Goal: Information Seeking & Learning: Learn about a topic

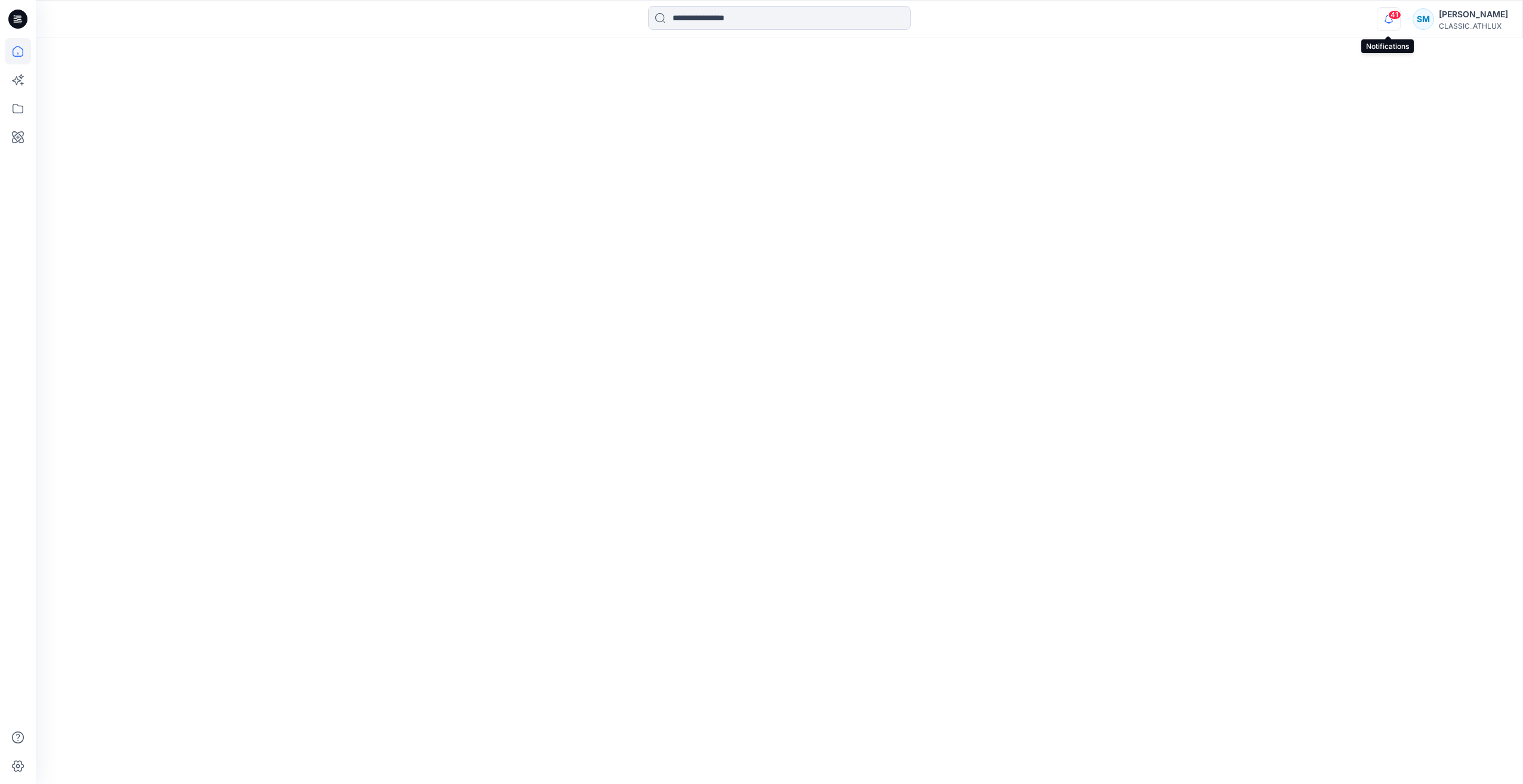
click at [1391, 22] on icon "button" at bounding box center [1388, 19] width 22 height 24
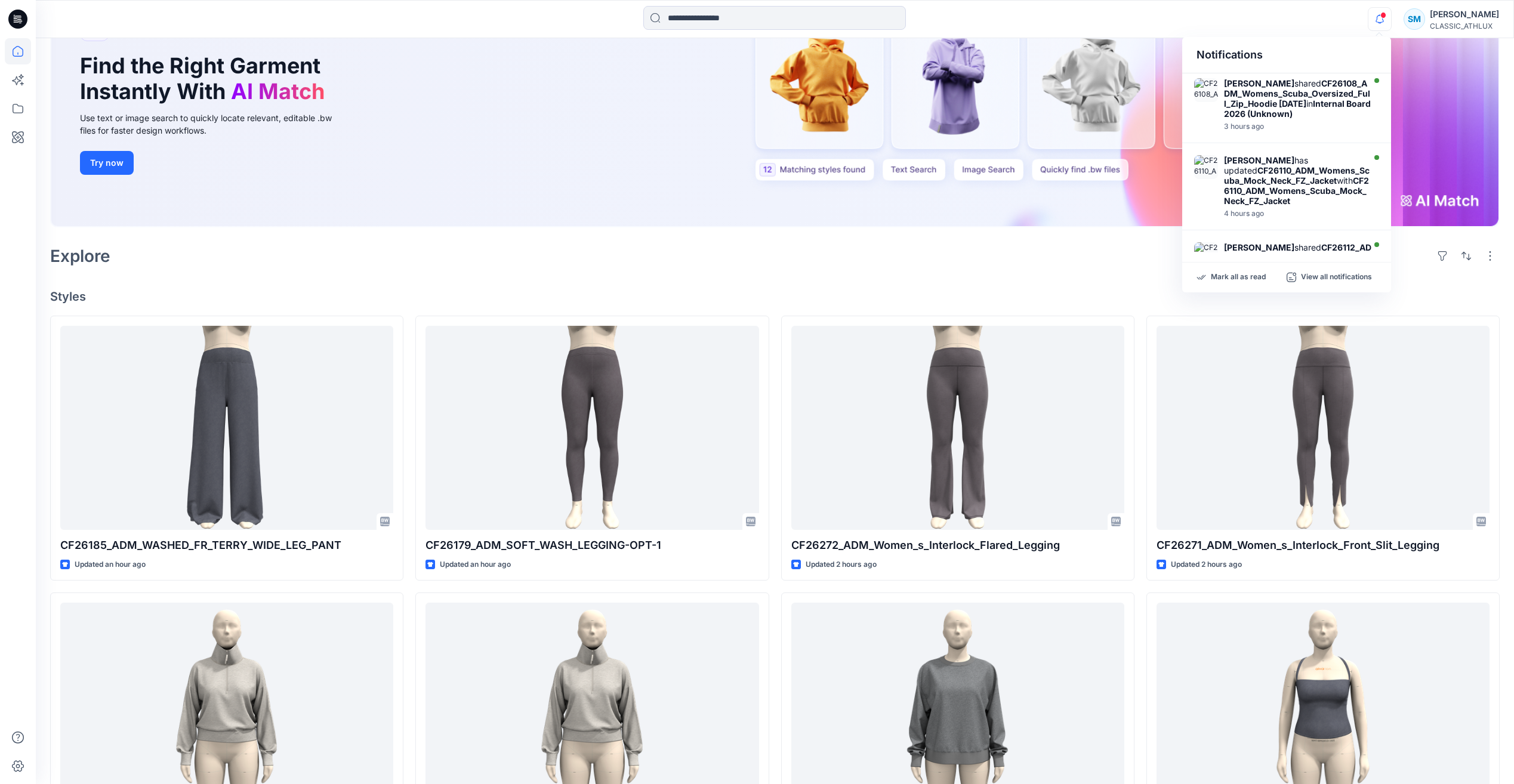
scroll to position [238, 0]
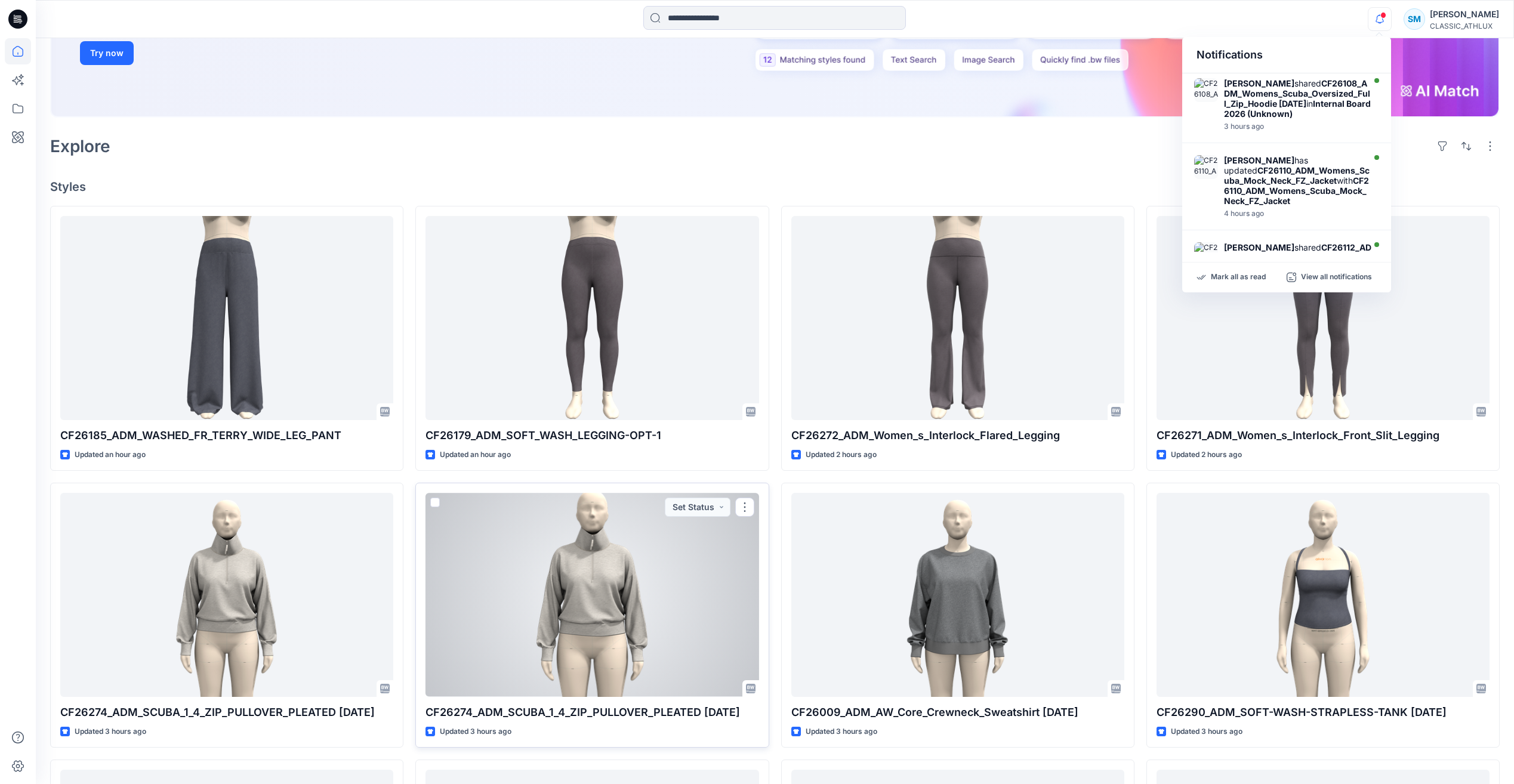
click at [672, 585] on div at bounding box center [592, 594] width 333 height 203
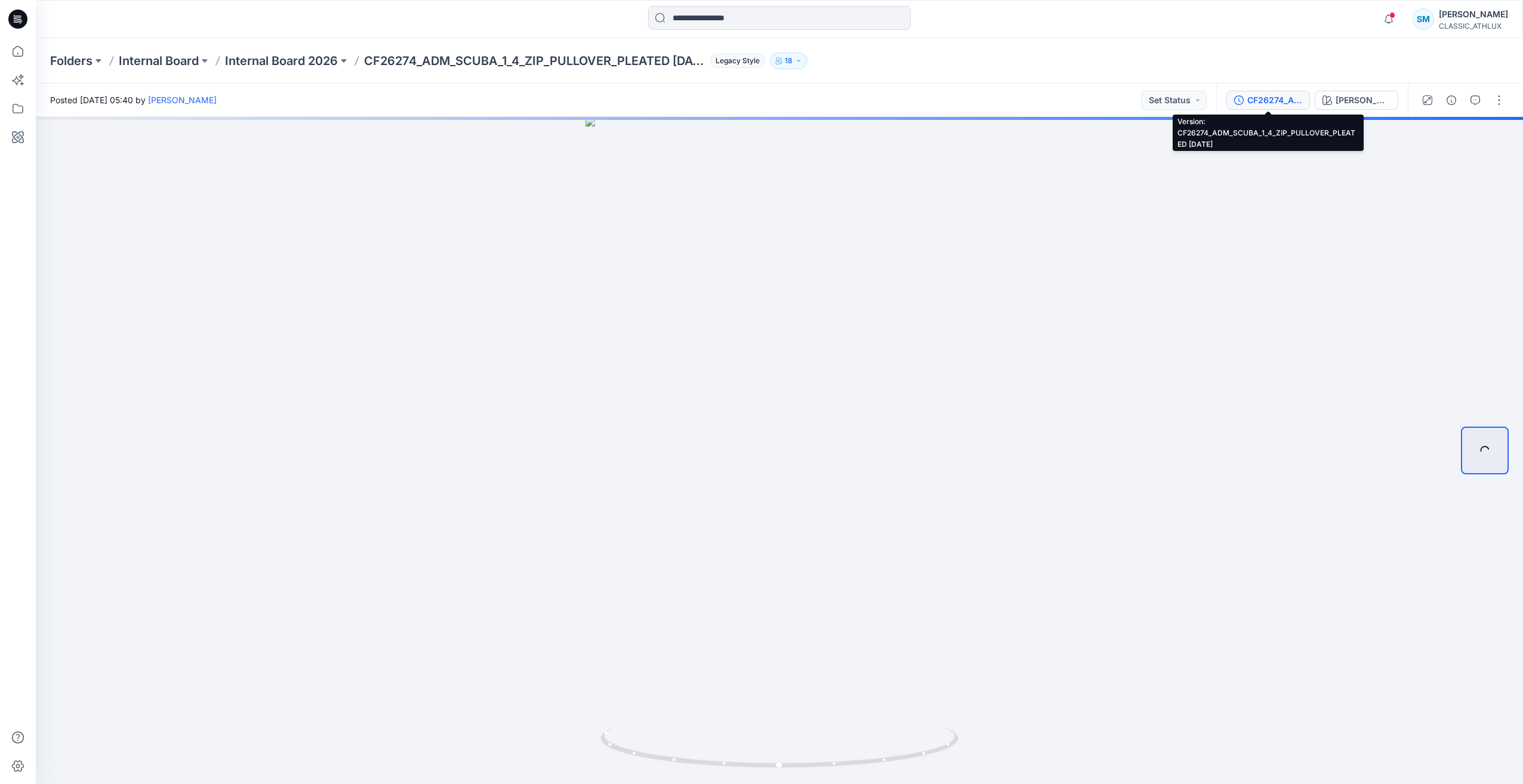
click at [1291, 105] on div "CF26274_ADM_SCUBA_1_4_ZIP_PULLOVER_PLEATED [DATE]" at bounding box center [1274, 100] width 55 height 13
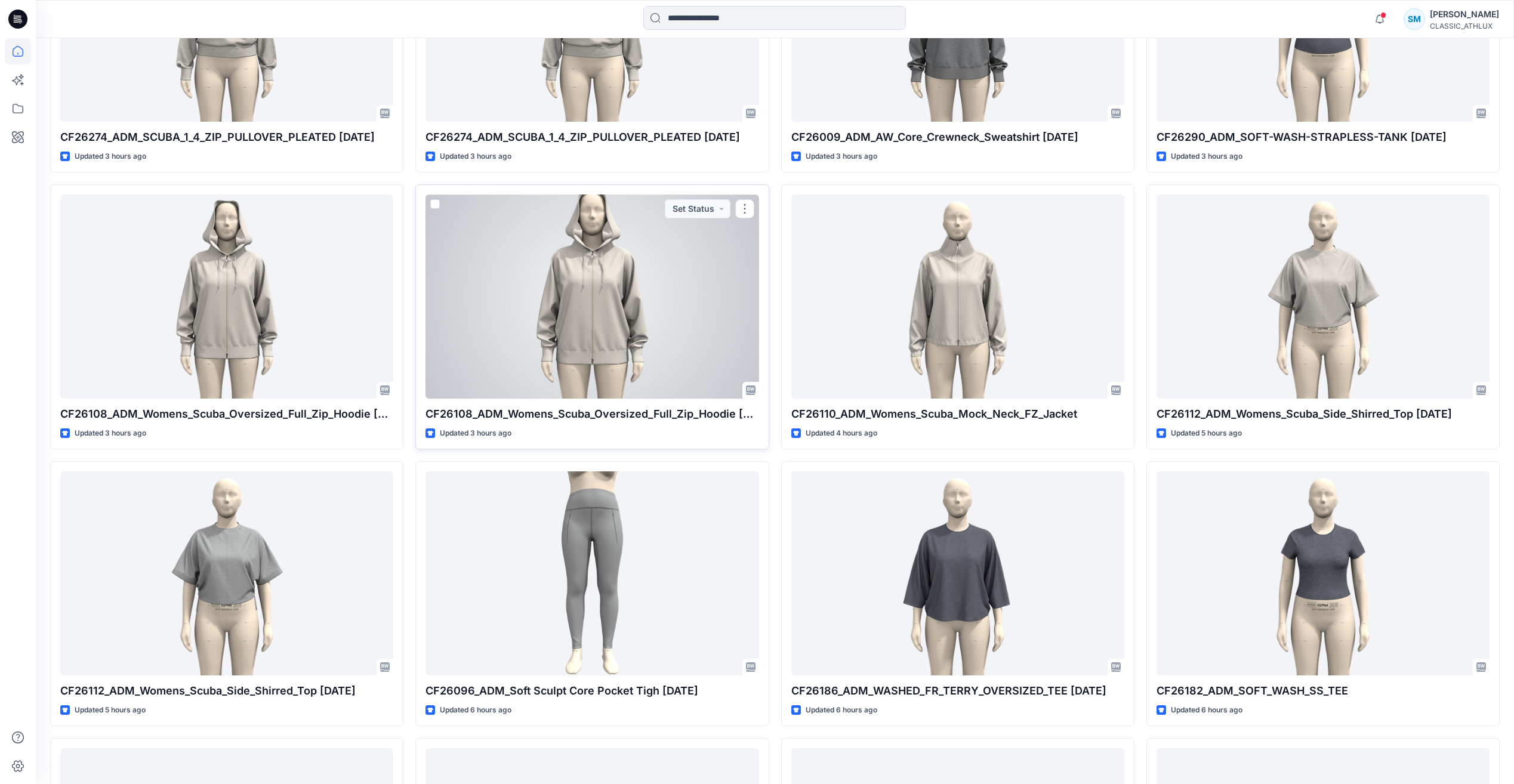
scroll to position [894, 0]
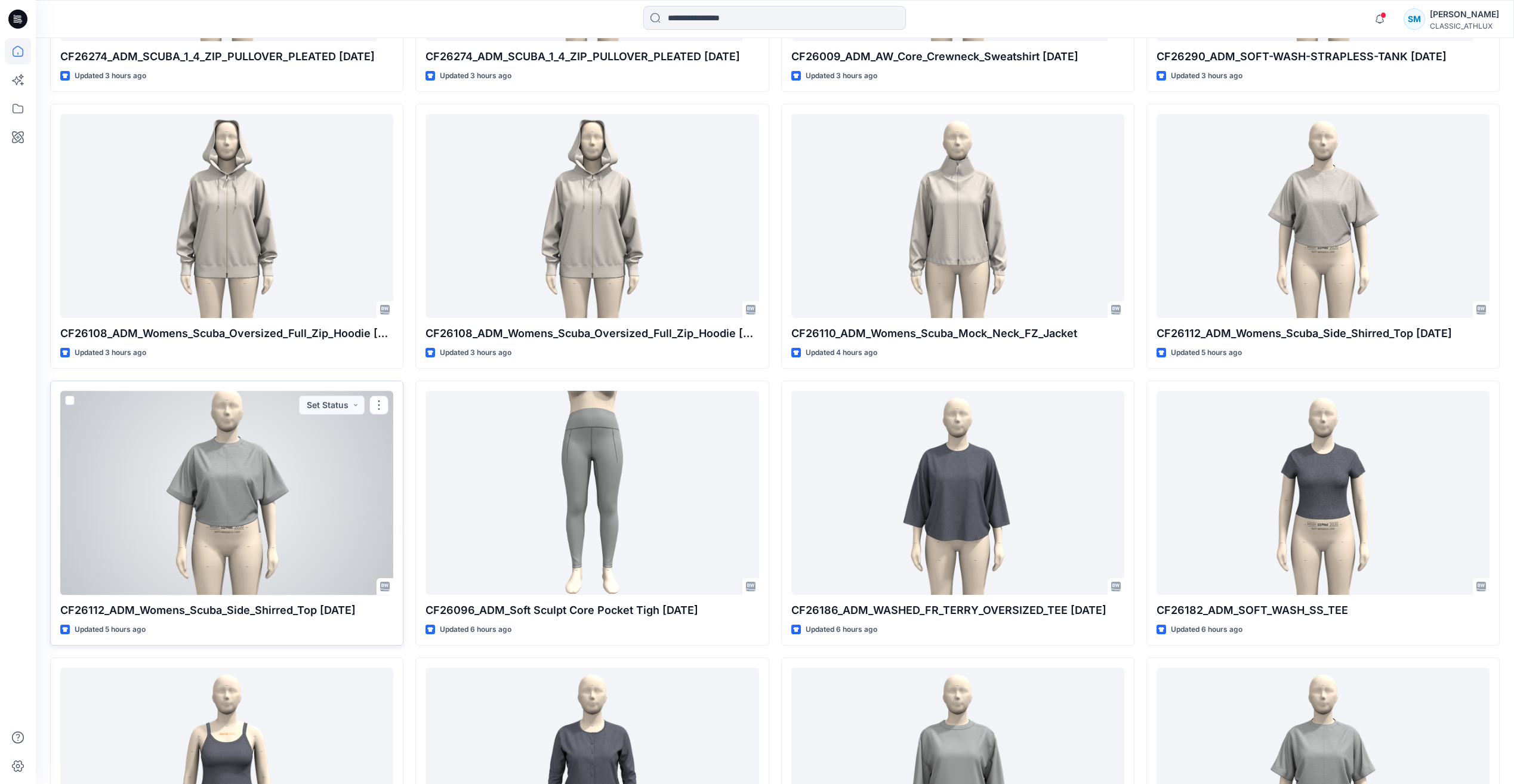
click at [360, 435] on div at bounding box center [227, 492] width 333 height 203
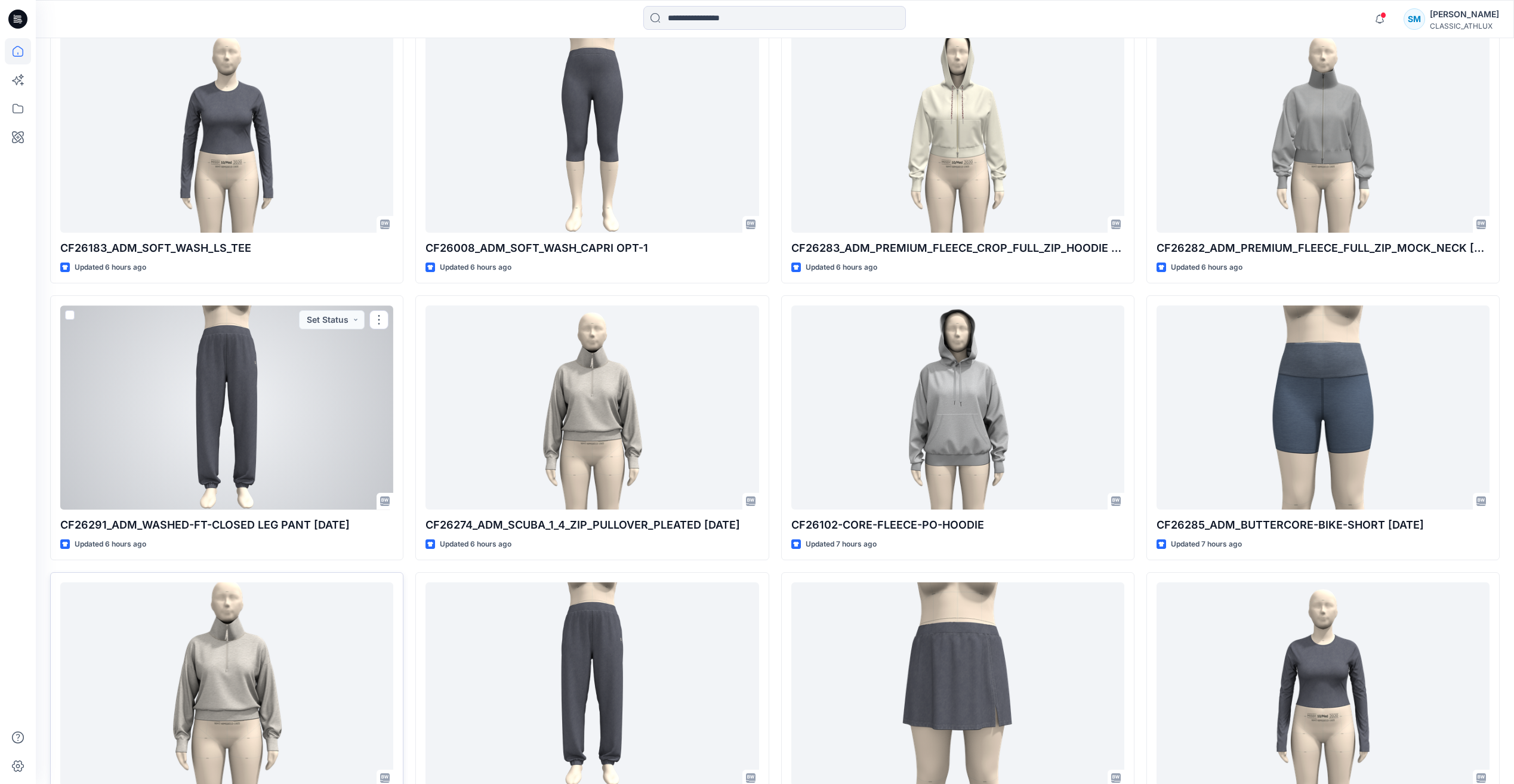
scroll to position [2197, 0]
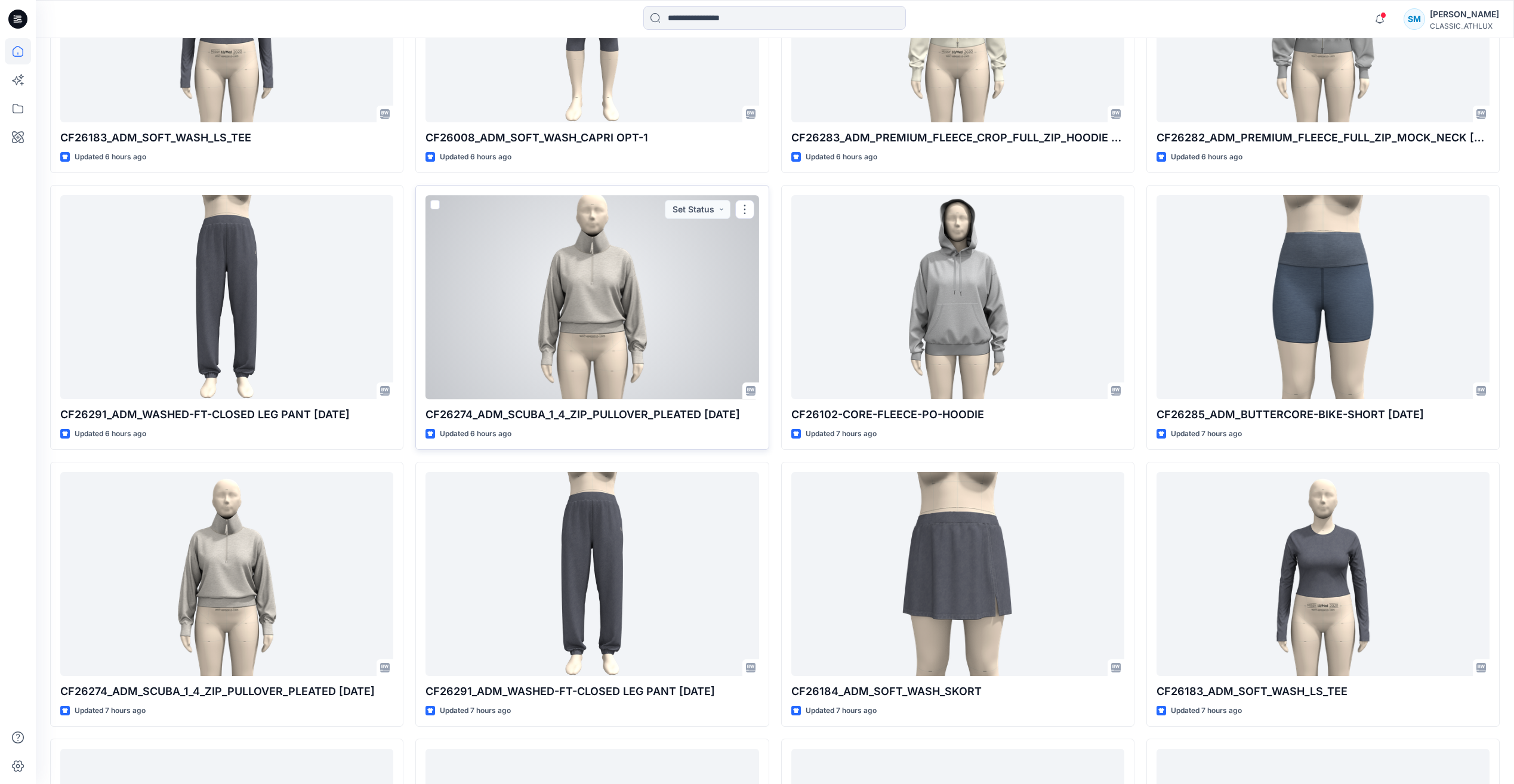
click at [641, 344] on div at bounding box center [592, 297] width 333 height 203
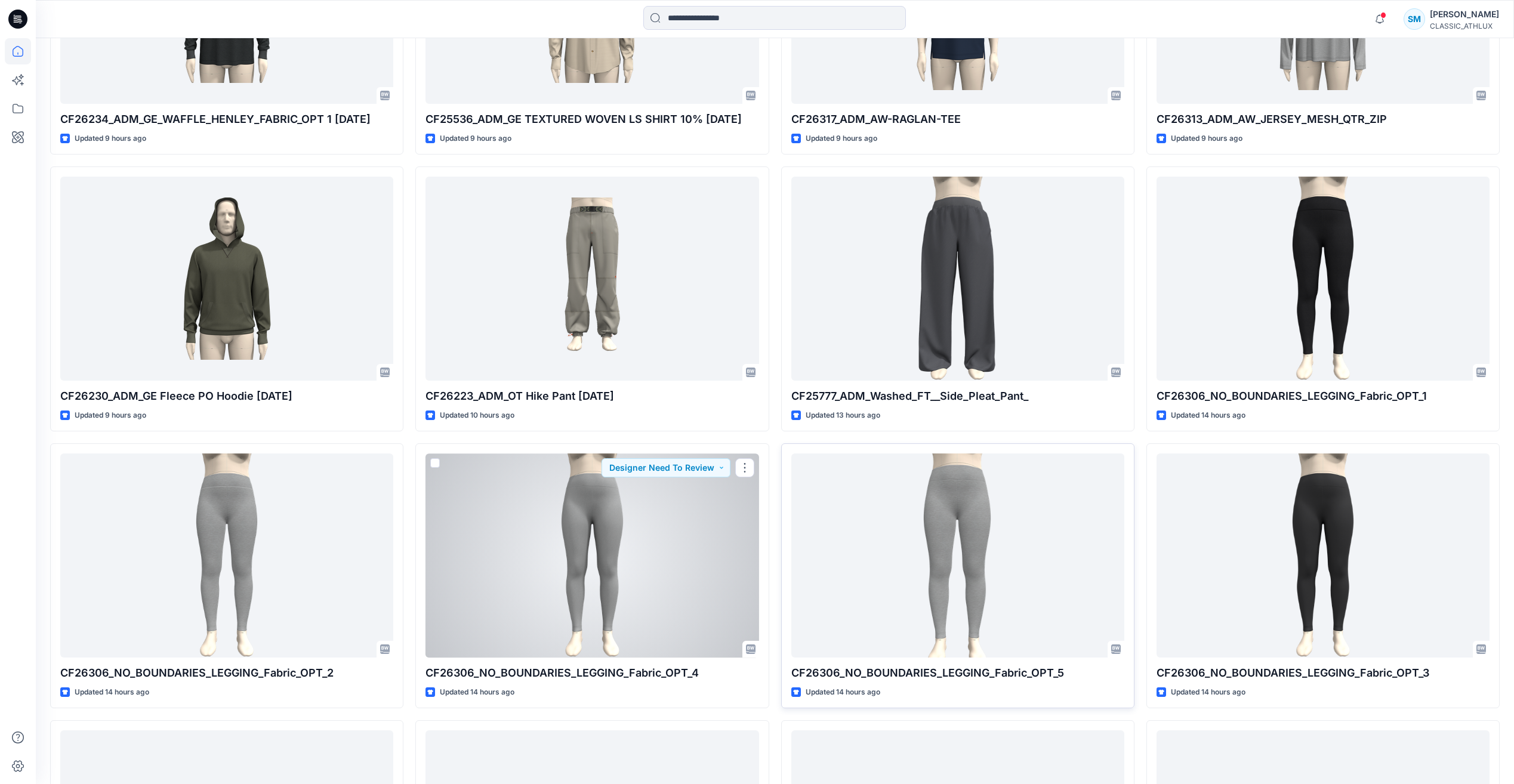
scroll to position [3326, 0]
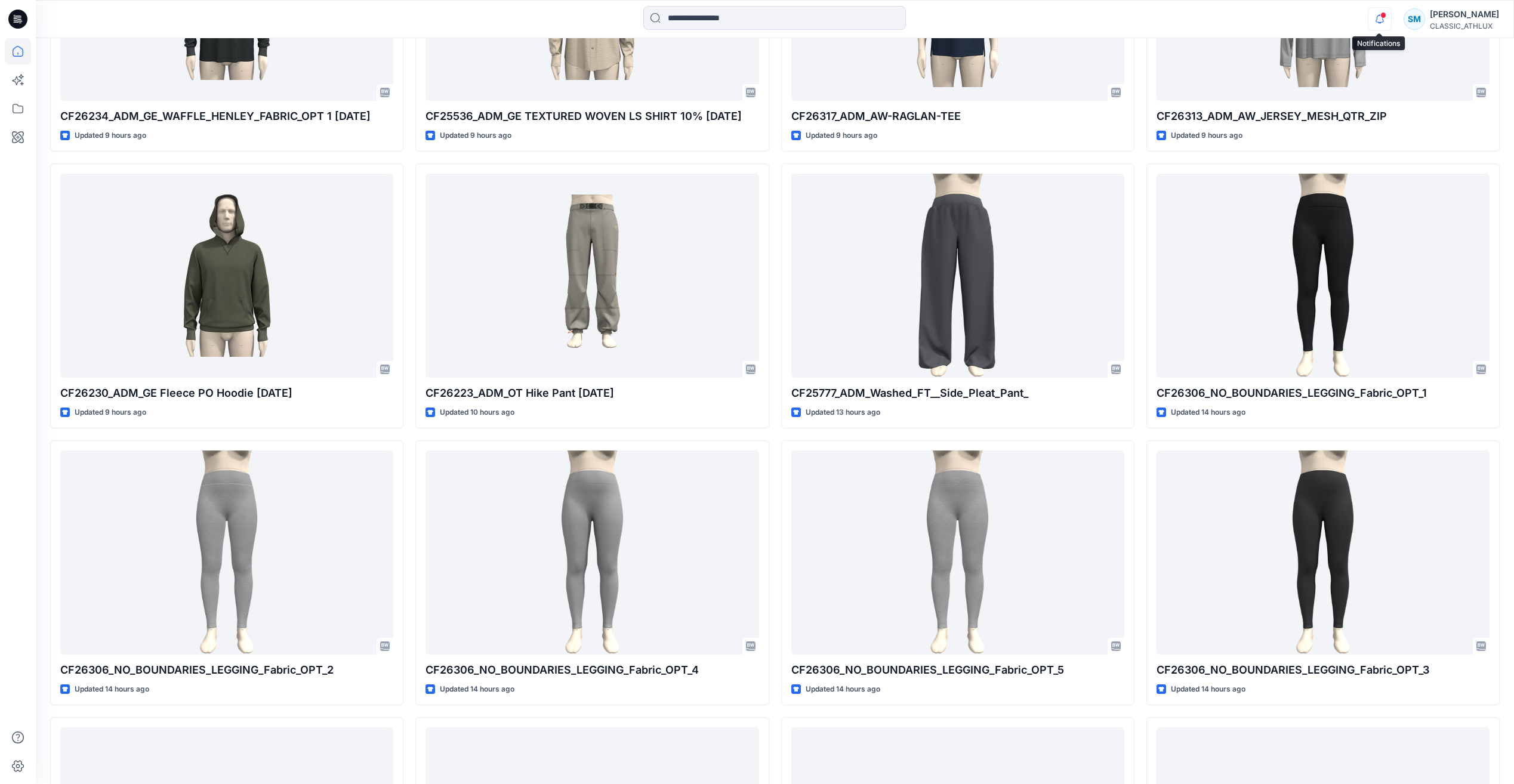
click at [1387, 18] on icon "button" at bounding box center [1379, 19] width 22 height 24
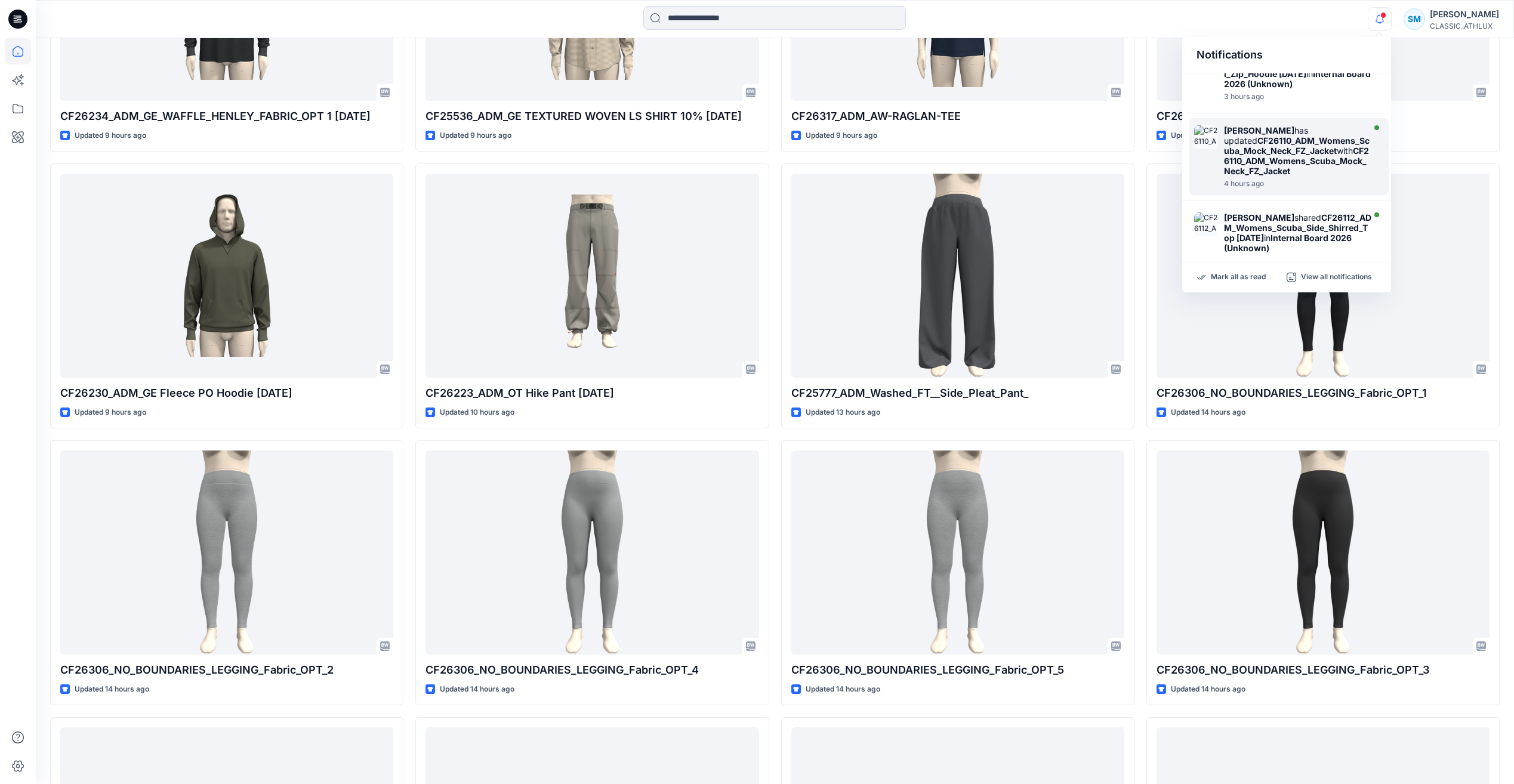
scroll to position [651, 0]
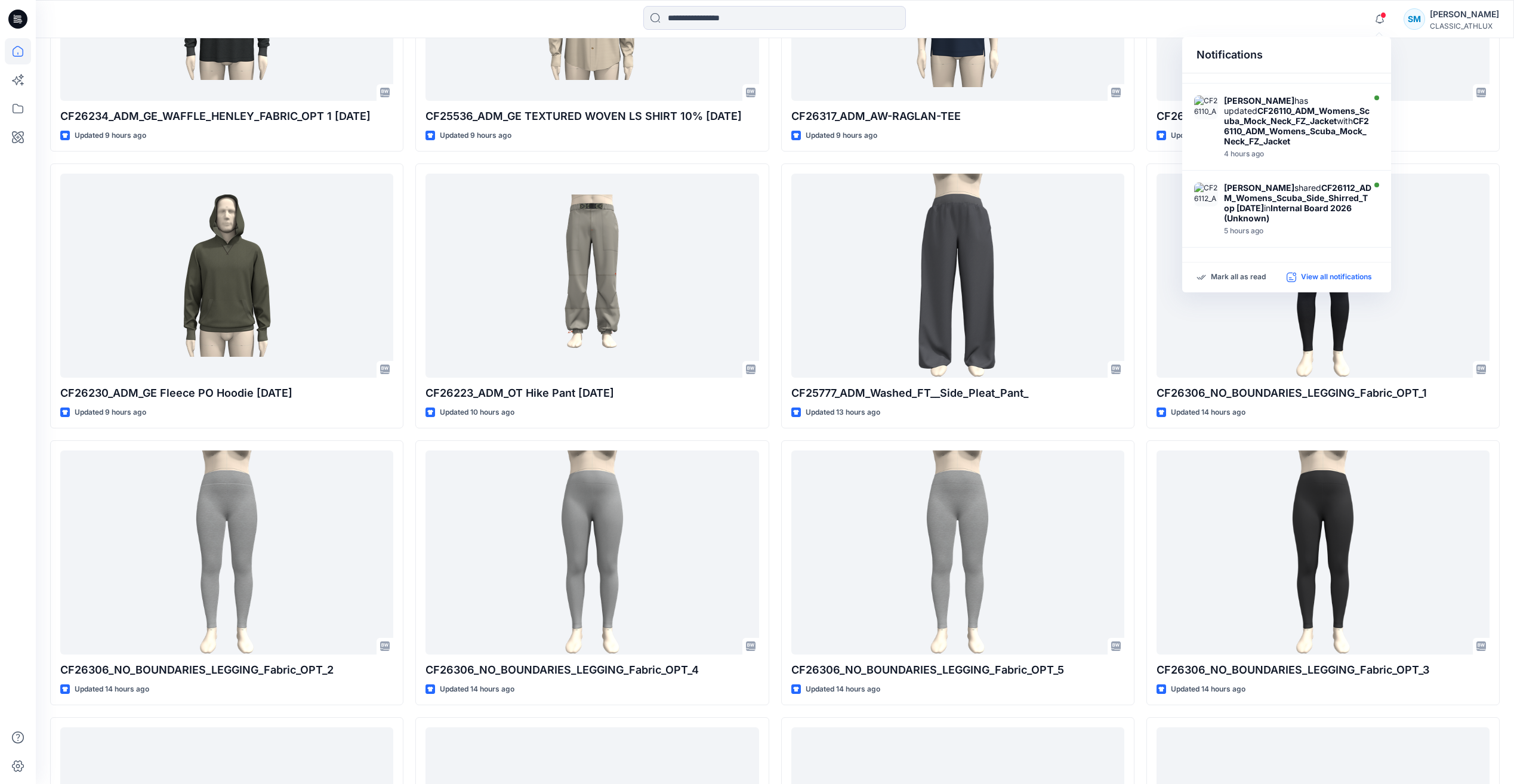
click at [1321, 272] on p "View all notifications" at bounding box center [1337, 278] width 71 height 11
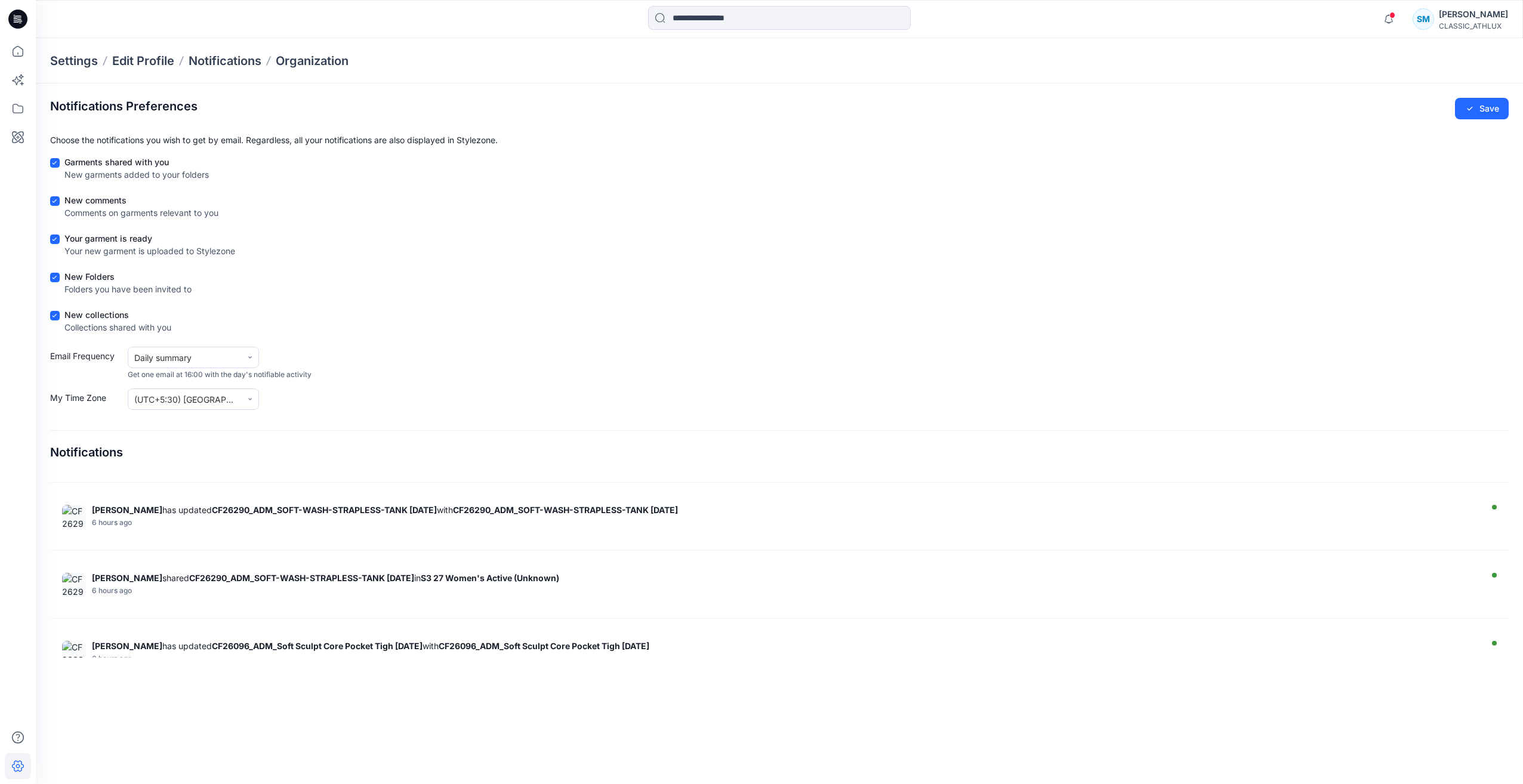
scroll to position [775, 0]
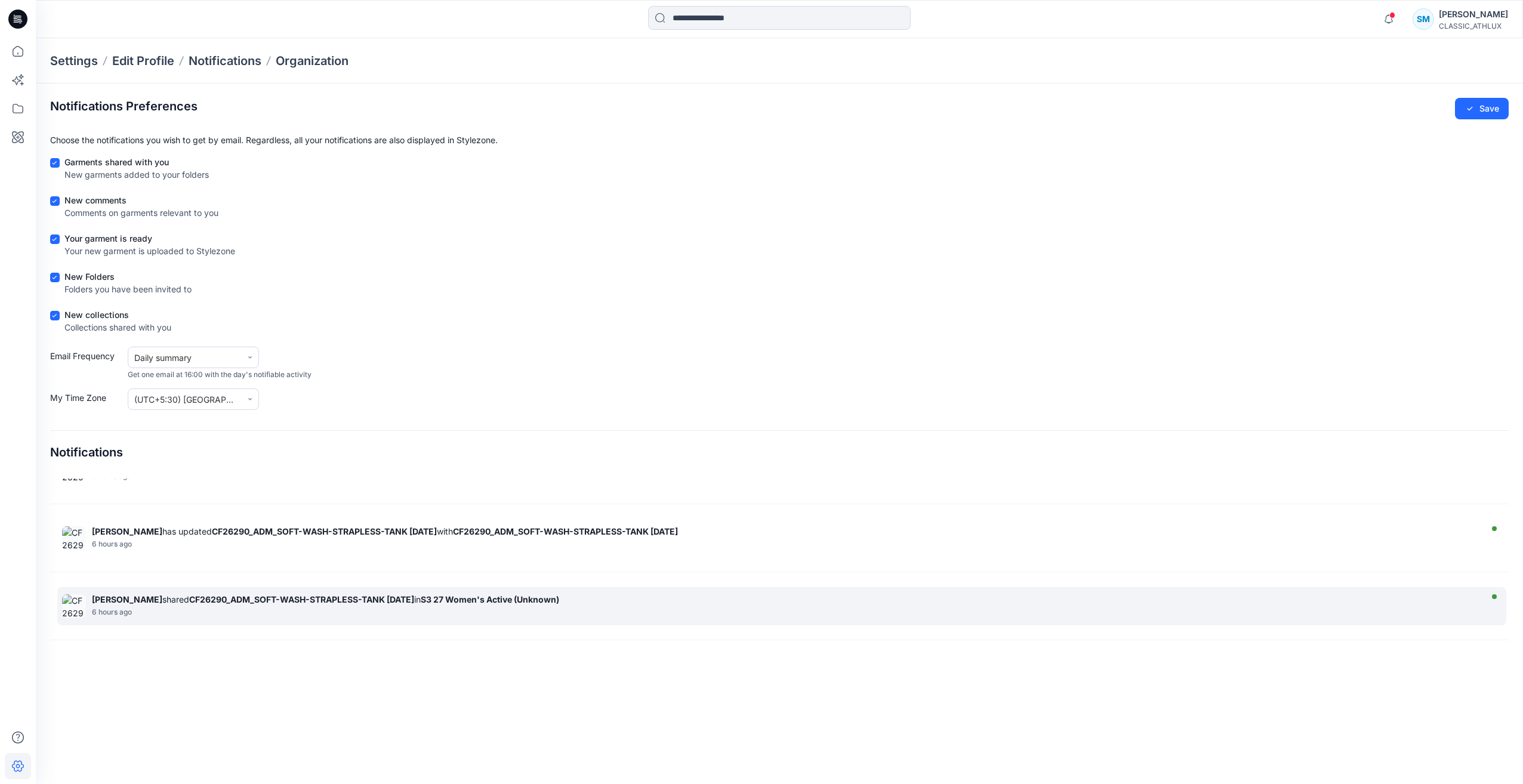
click at [359, 598] on strong "CF26290_ADM_SOFT-WASH-STRAPLESS-TANK 14OCT25" at bounding box center [301, 599] width 225 height 10
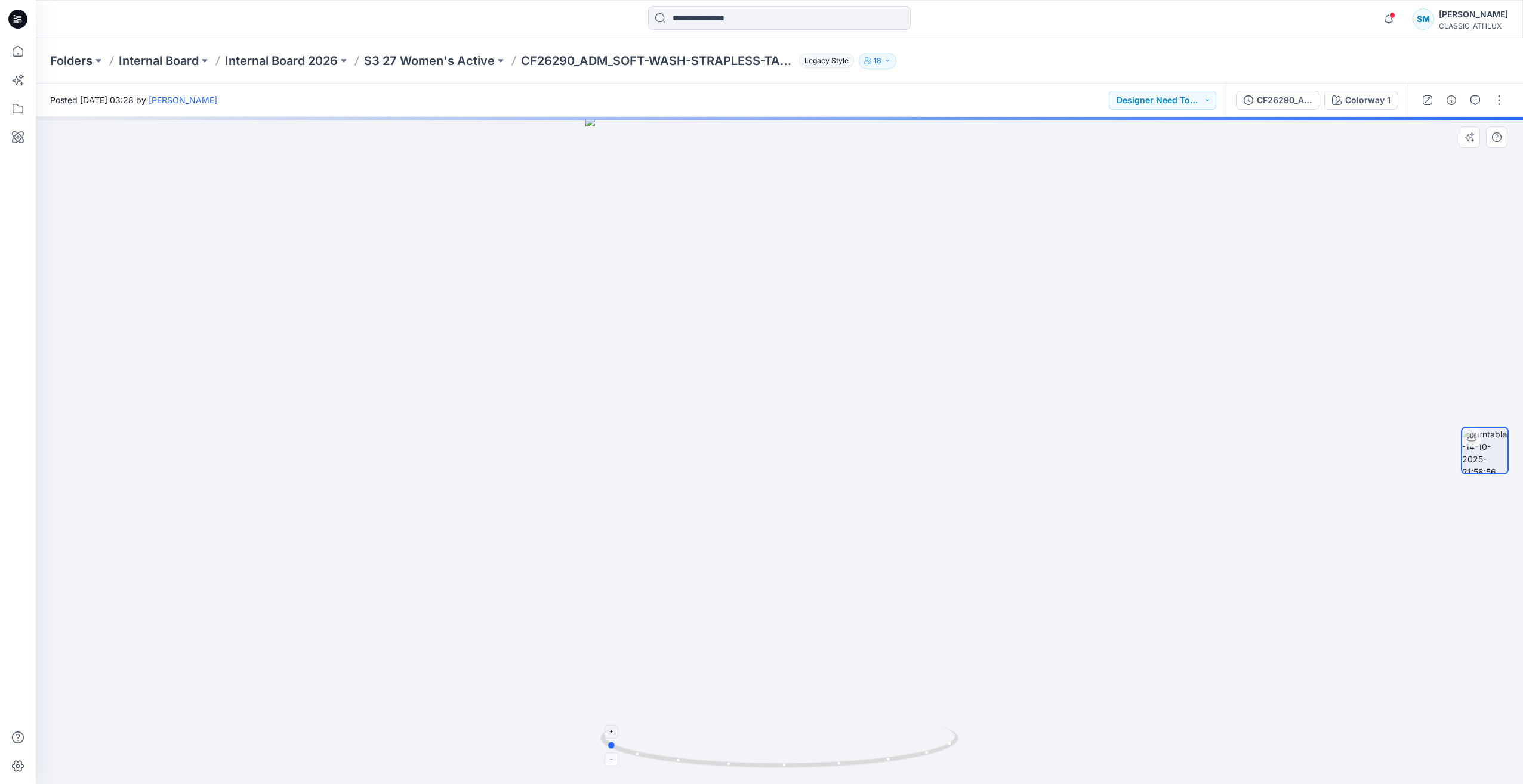
drag, startPoint x: 749, startPoint y: 765, endPoint x: 933, endPoint y: 736, distance: 186.3
click at [933, 736] on icon at bounding box center [780, 748] width 361 height 45
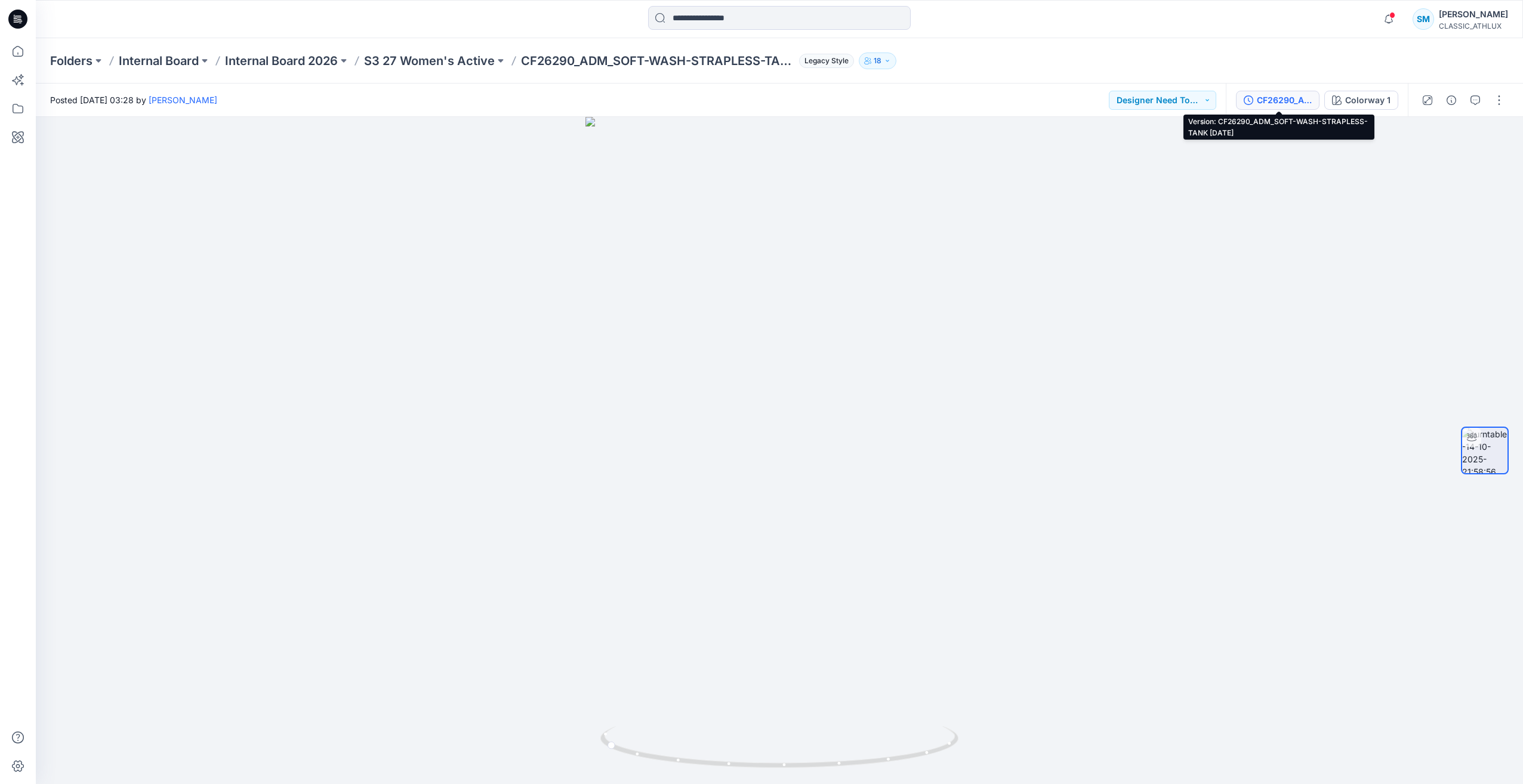
click at [1260, 103] on div "CF26290_ADM_SOFT-WASH-STRAPLESS-TANK 14OCT25" at bounding box center [1284, 100] width 55 height 13
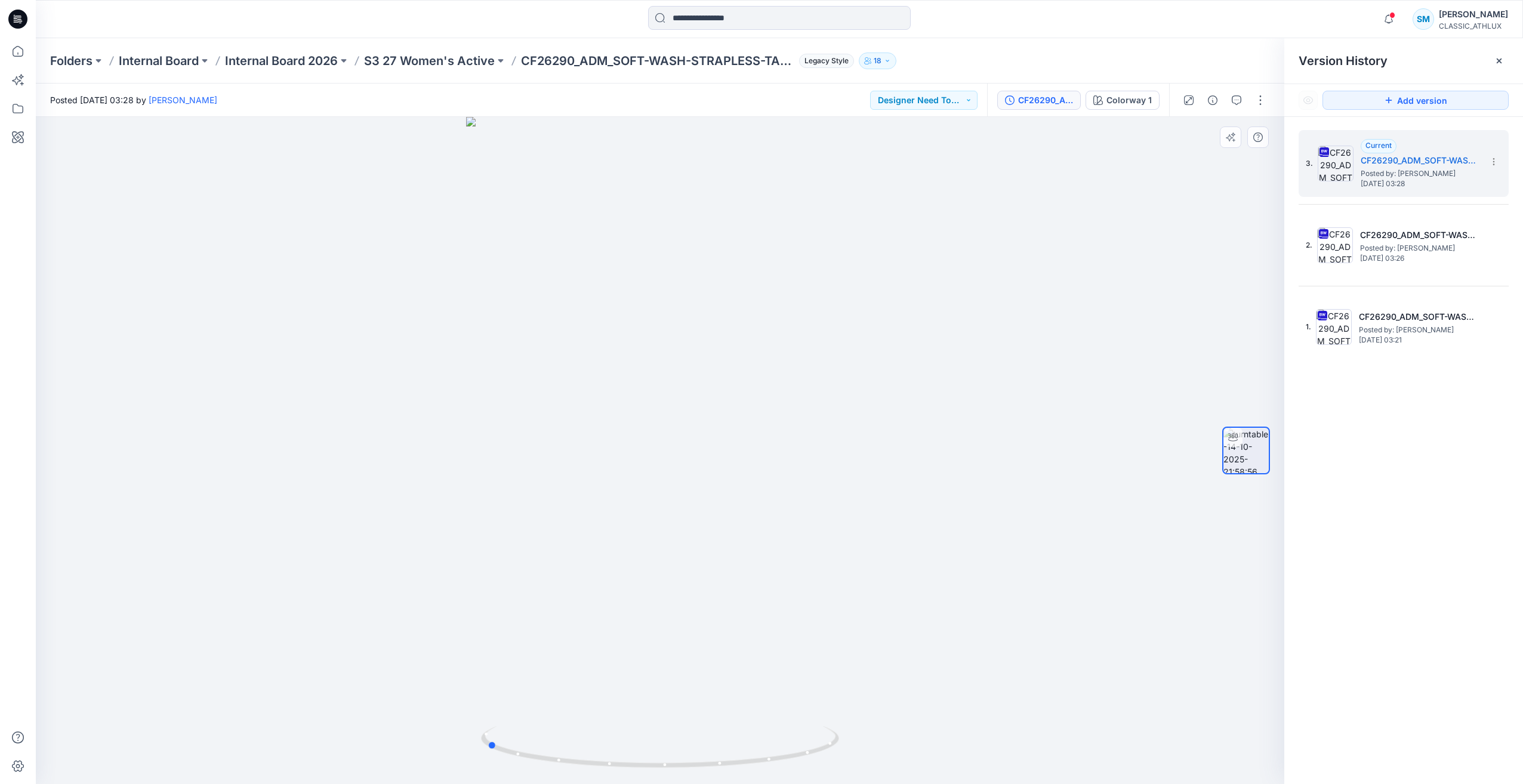
click at [1086, 213] on div at bounding box center [660, 450] width 1248 height 667
drag, startPoint x: 565, startPoint y: 765, endPoint x: 590, endPoint y: 766, distance: 25.0
click at [590, 766] on icon at bounding box center [661, 748] width 361 height 45
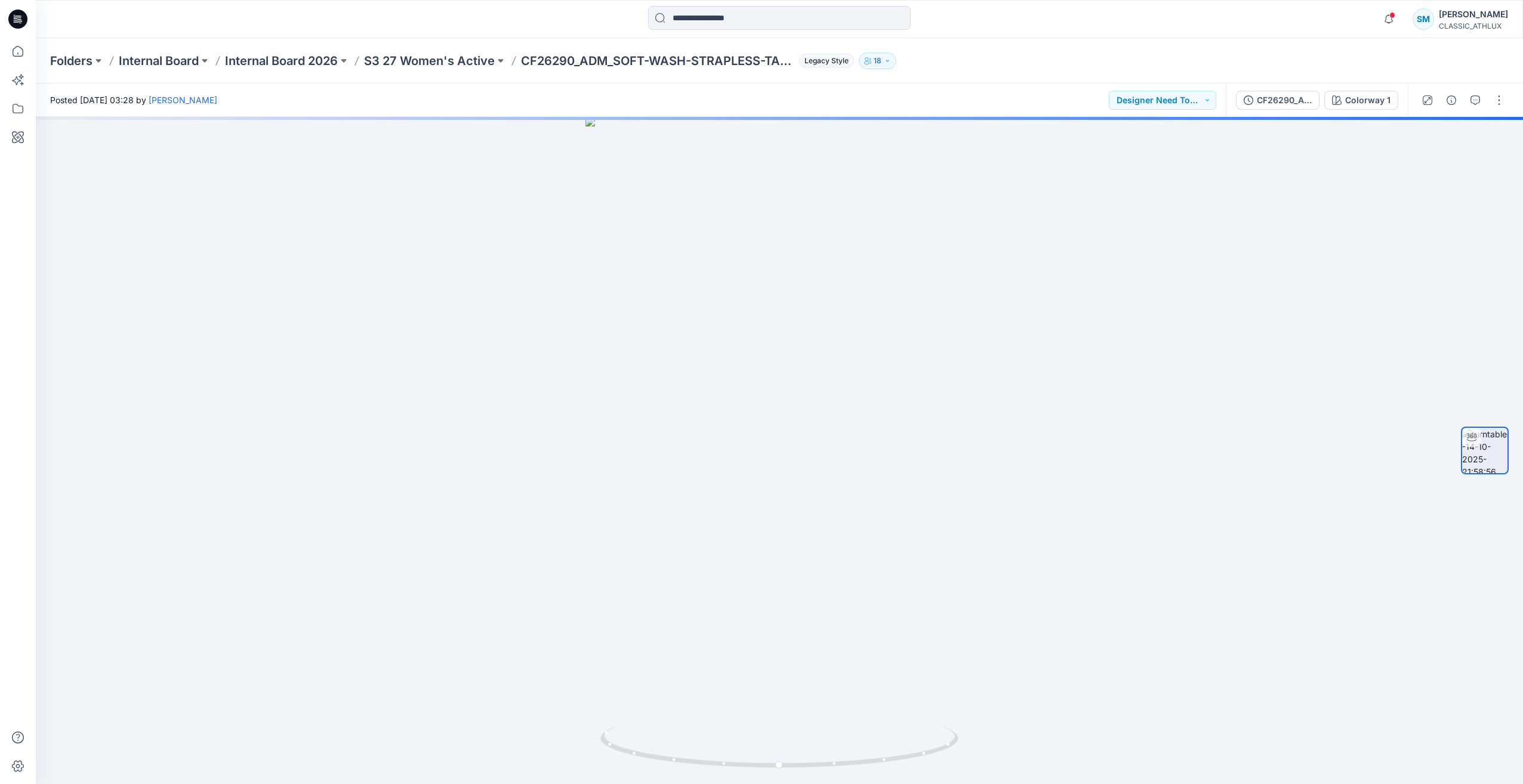
click at [10, 18] on icon at bounding box center [18, 19] width 19 height 19
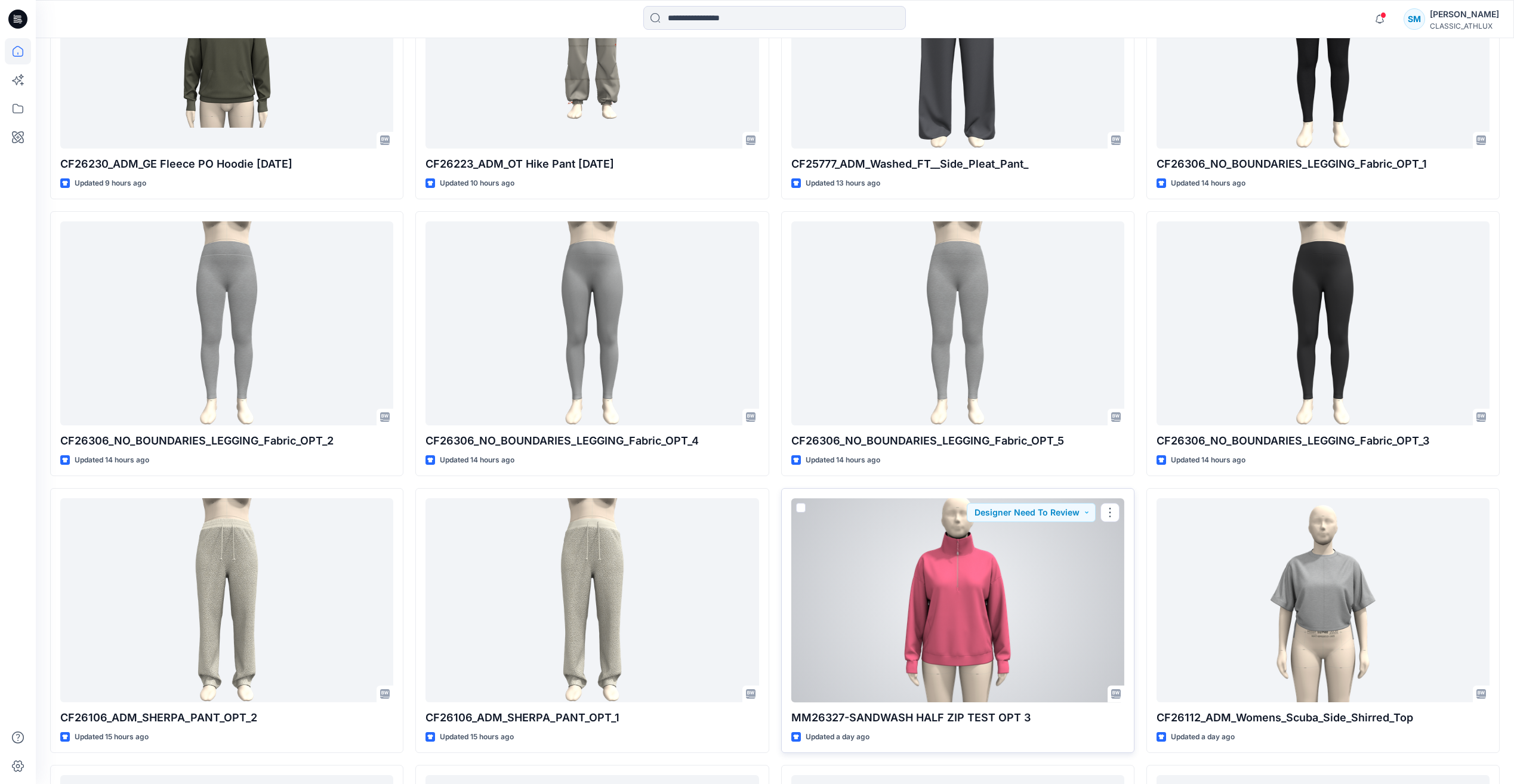
scroll to position [3326, 0]
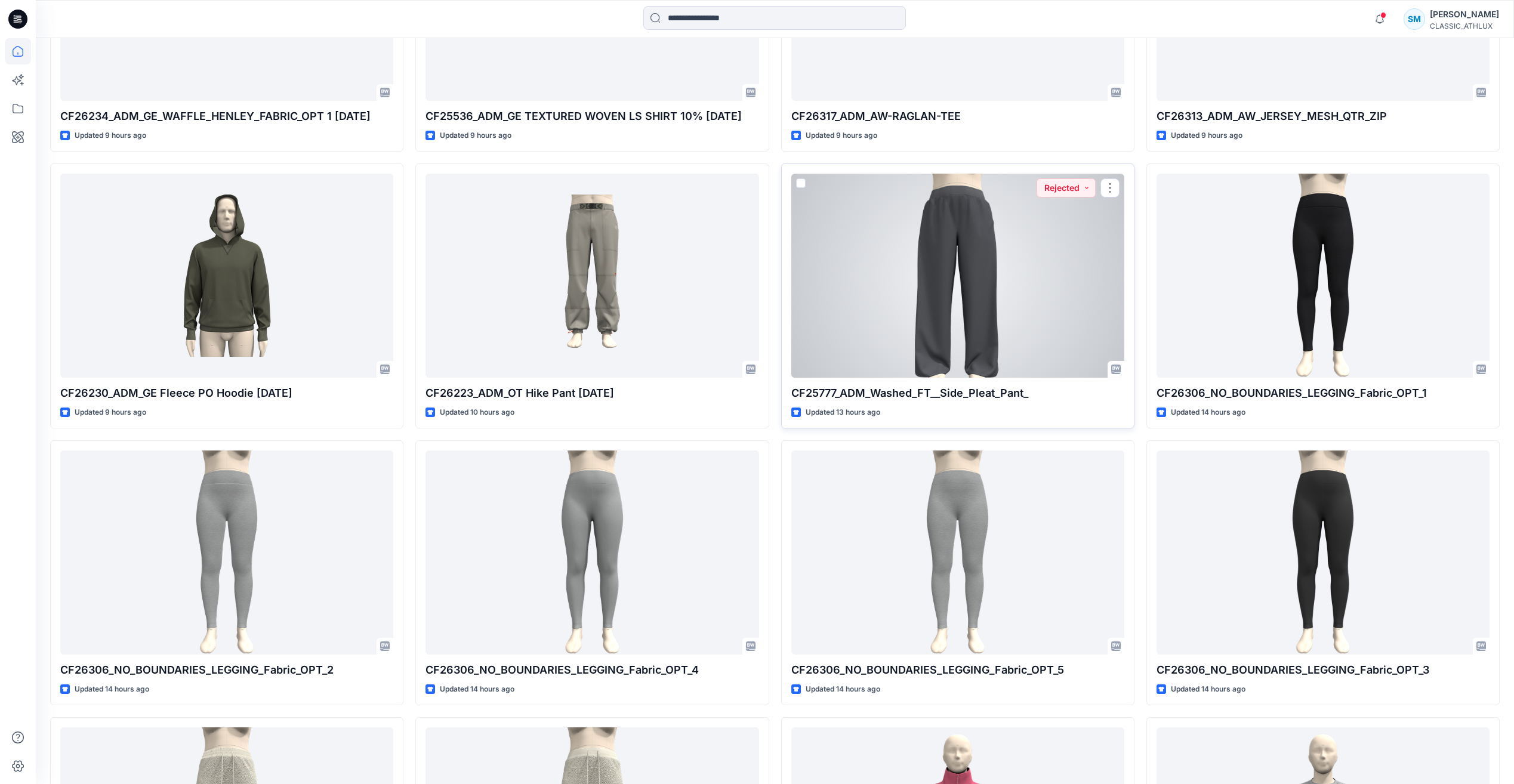
click at [917, 320] on div at bounding box center [958, 275] width 333 height 203
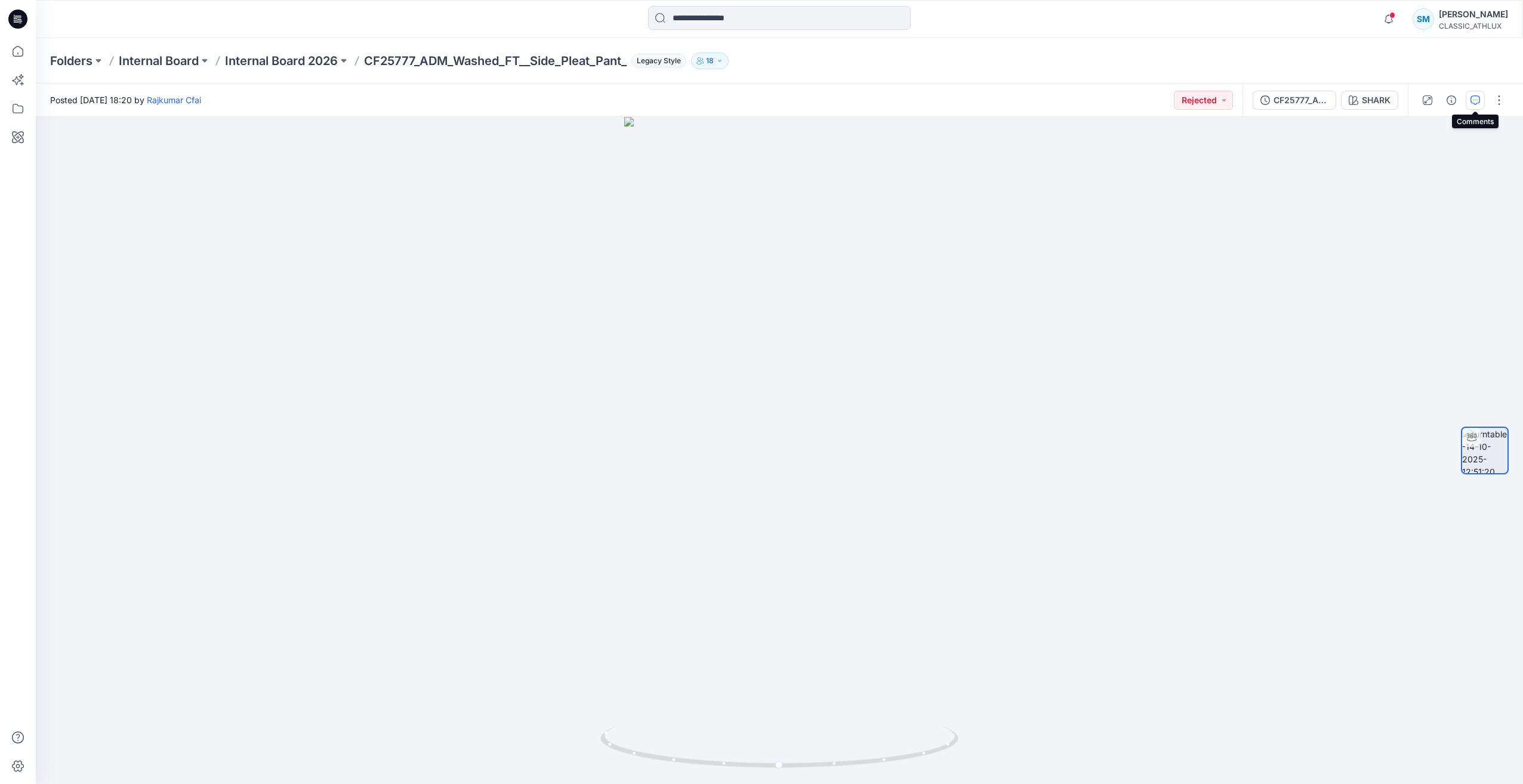
click at [1479, 102] on icon "button" at bounding box center [1475, 100] width 9 height 9
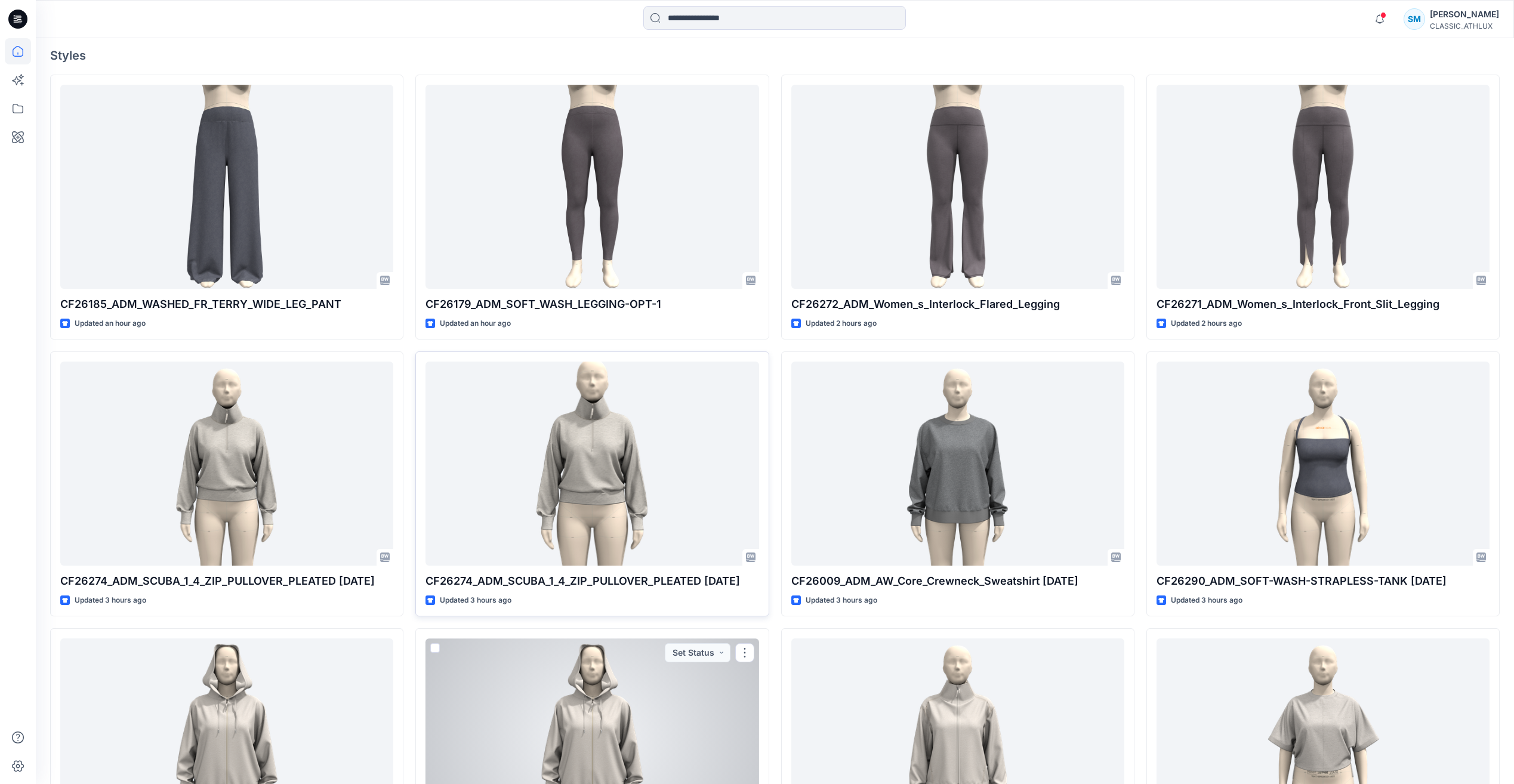
scroll to position [343, 0]
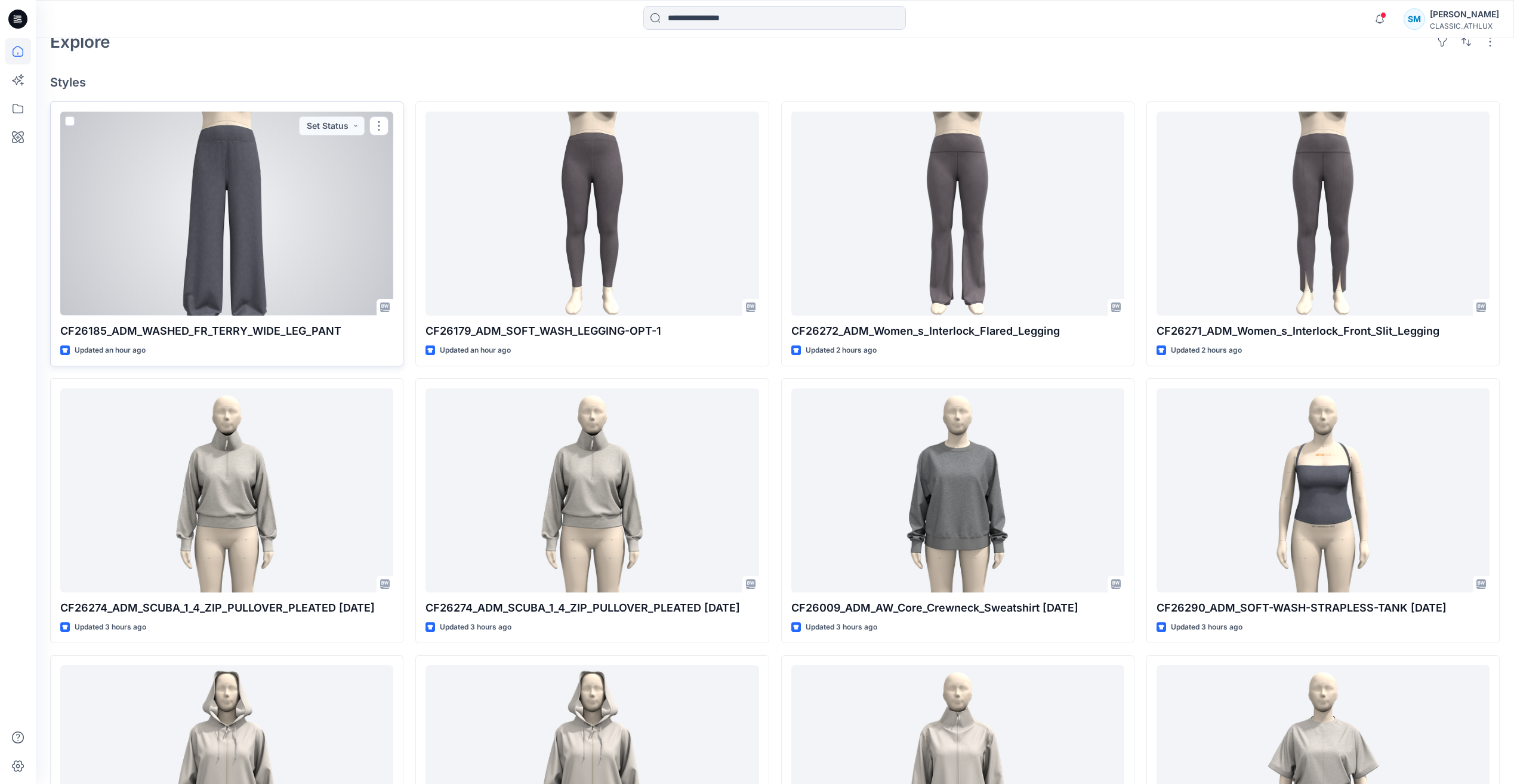
click at [344, 234] on div at bounding box center [227, 213] width 333 height 203
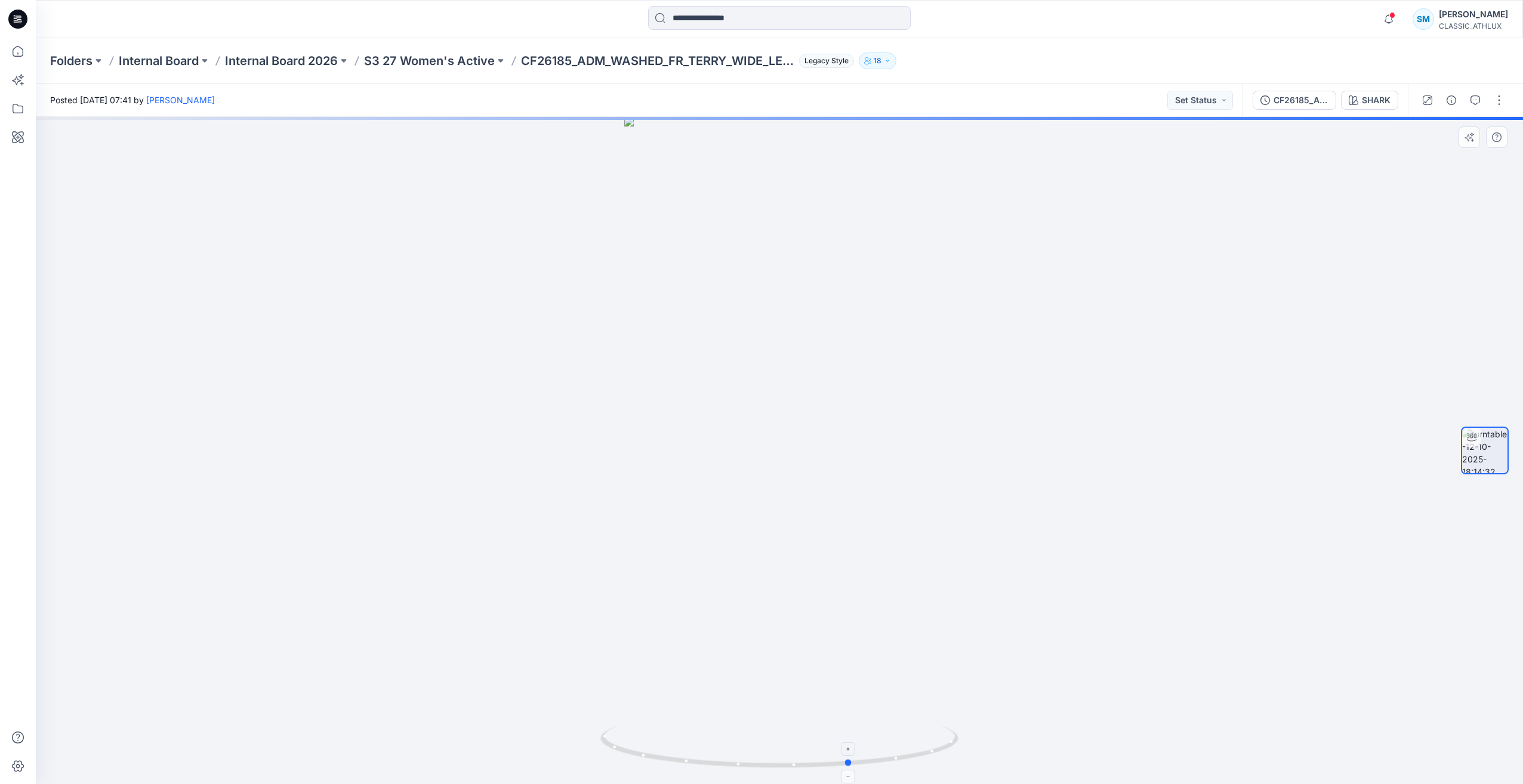
drag, startPoint x: 679, startPoint y: 764, endPoint x: 750, endPoint y: 760, distance: 71.1
click at [750, 760] on icon at bounding box center [780, 748] width 361 height 45
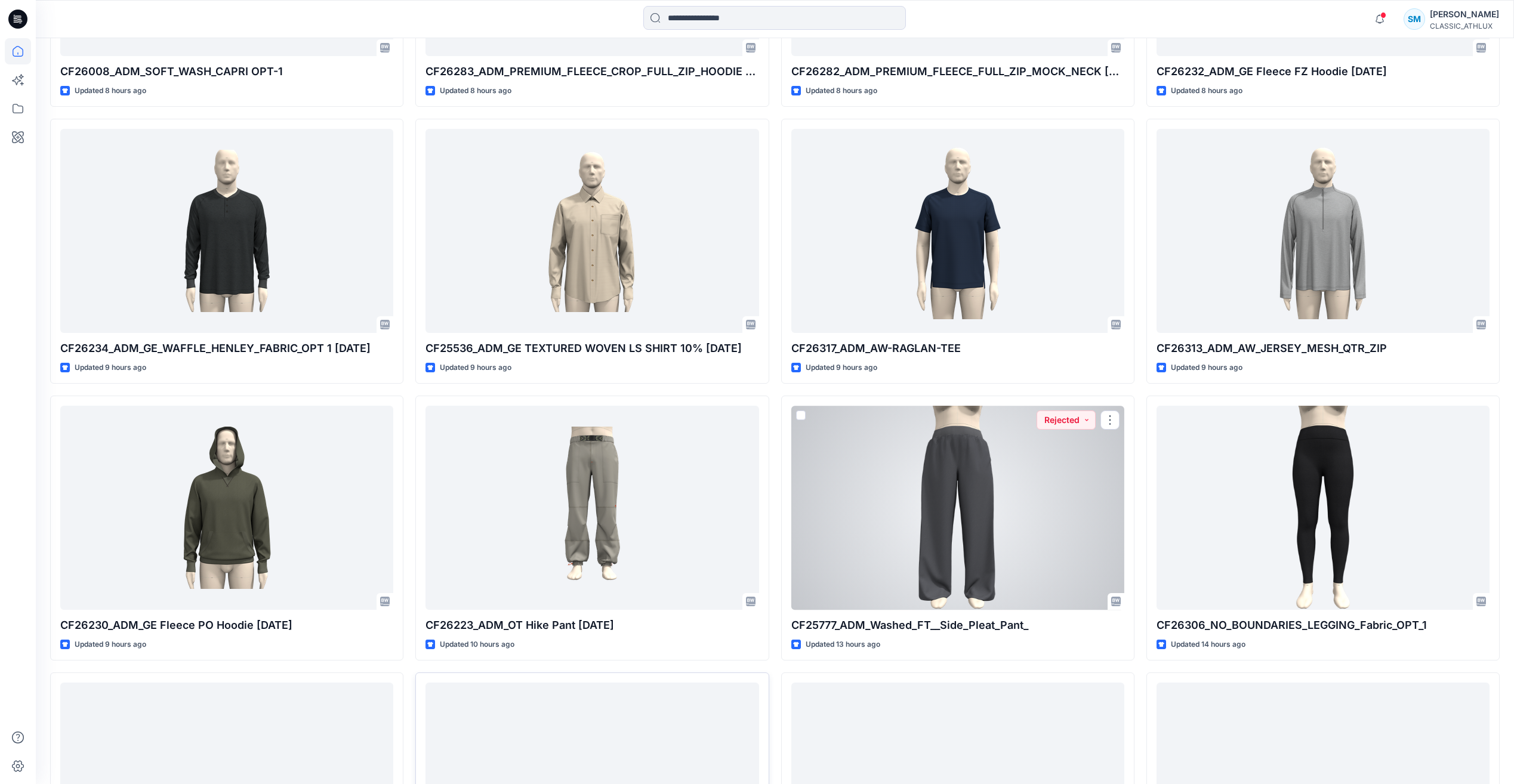
scroll to position [3266, 0]
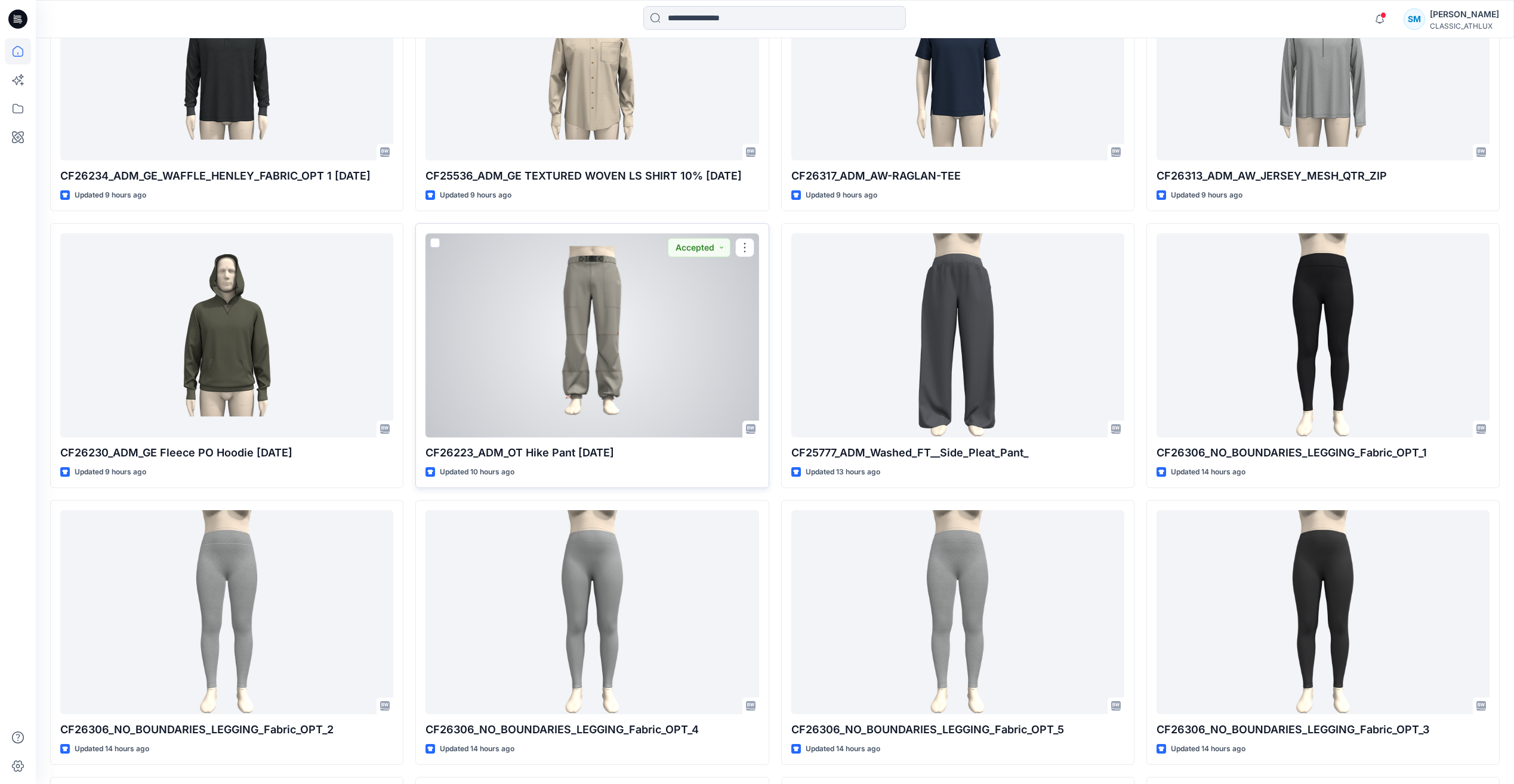
click at [673, 405] on div at bounding box center [592, 335] width 333 height 203
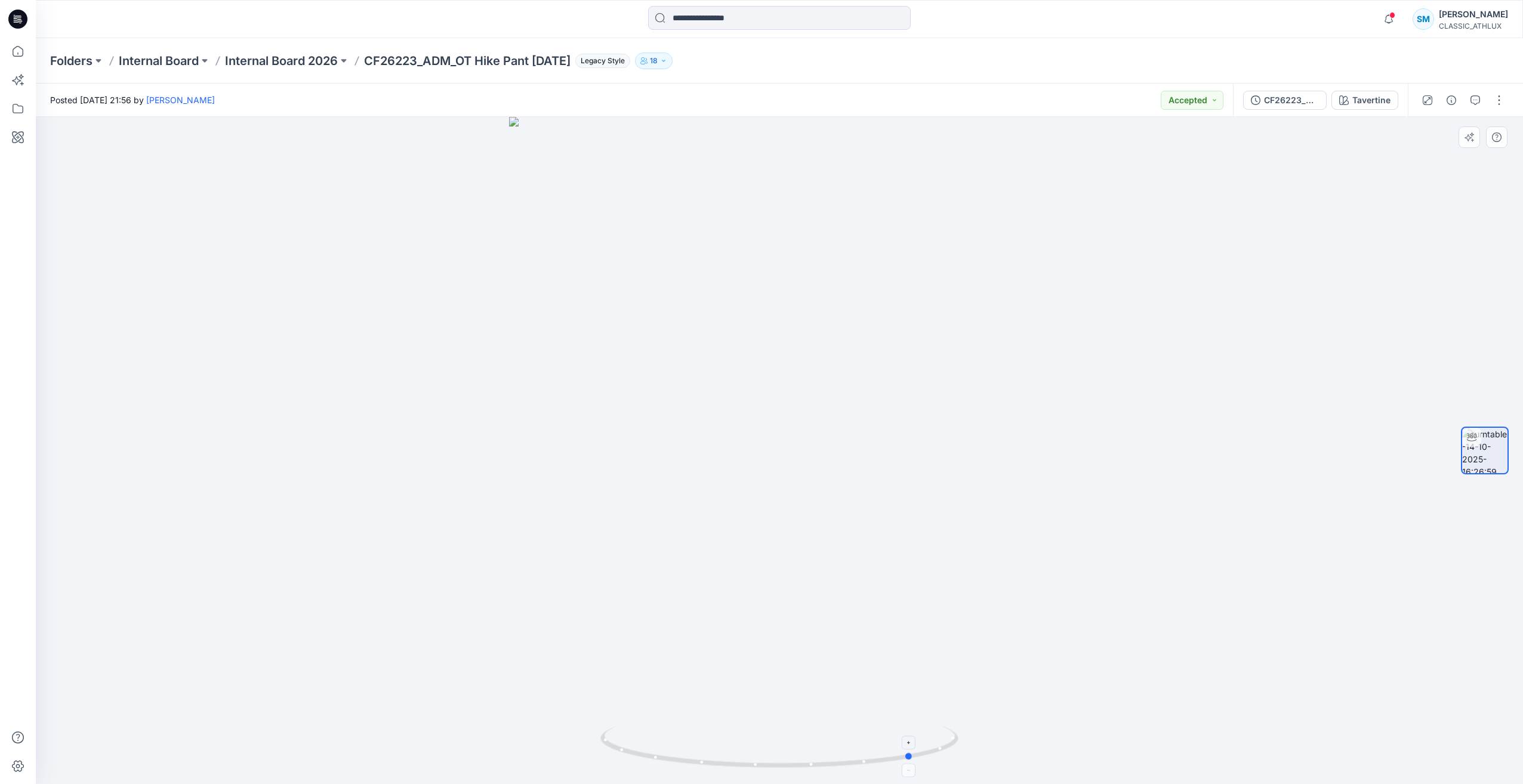
drag, startPoint x: 621, startPoint y: 752, endPoint x: 755, endPoint y: 757, distance: 134.1
click at [755, 757] on icon at bounding box center [780, 748] width 361 height 45
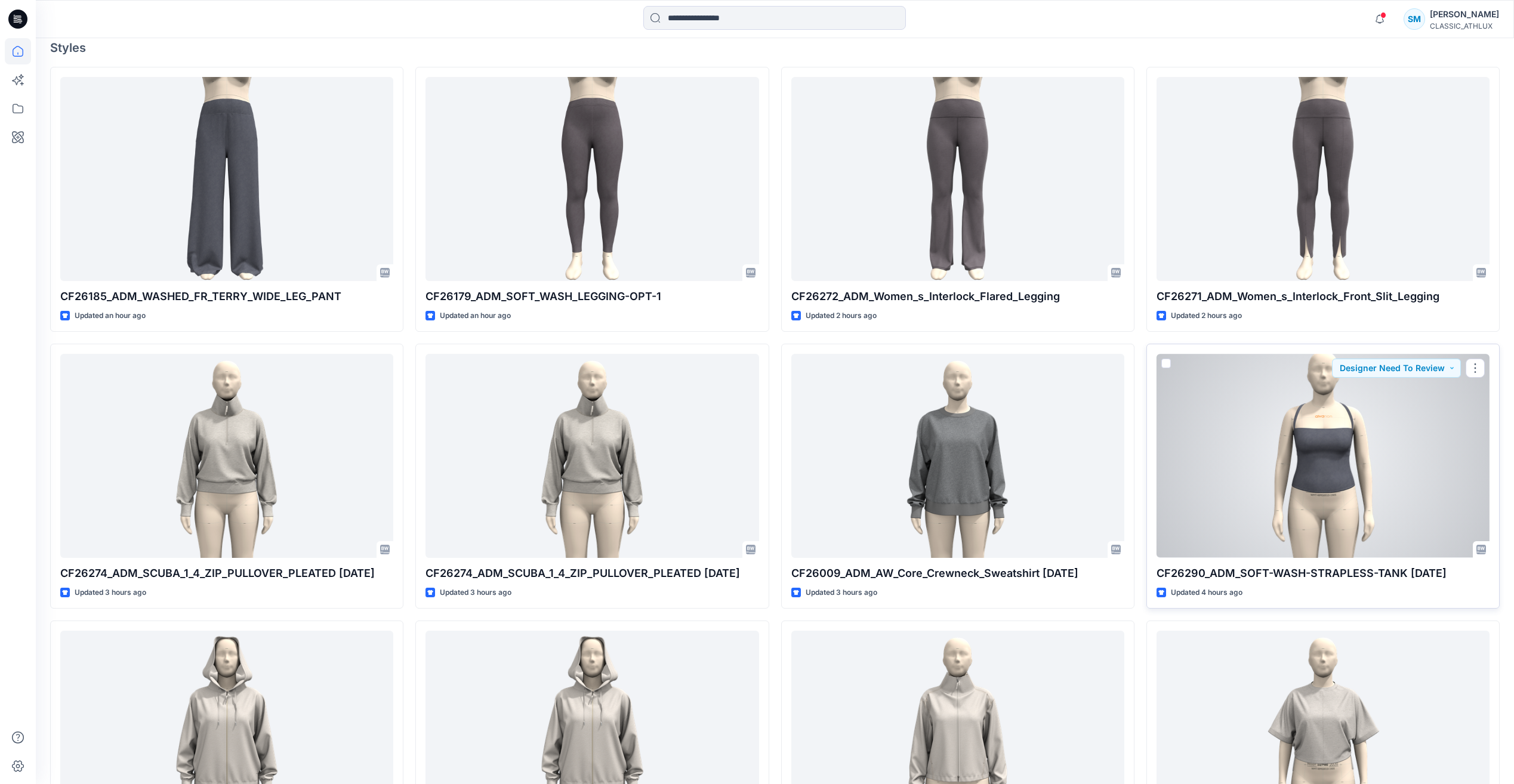
scroll to position [454, 0]
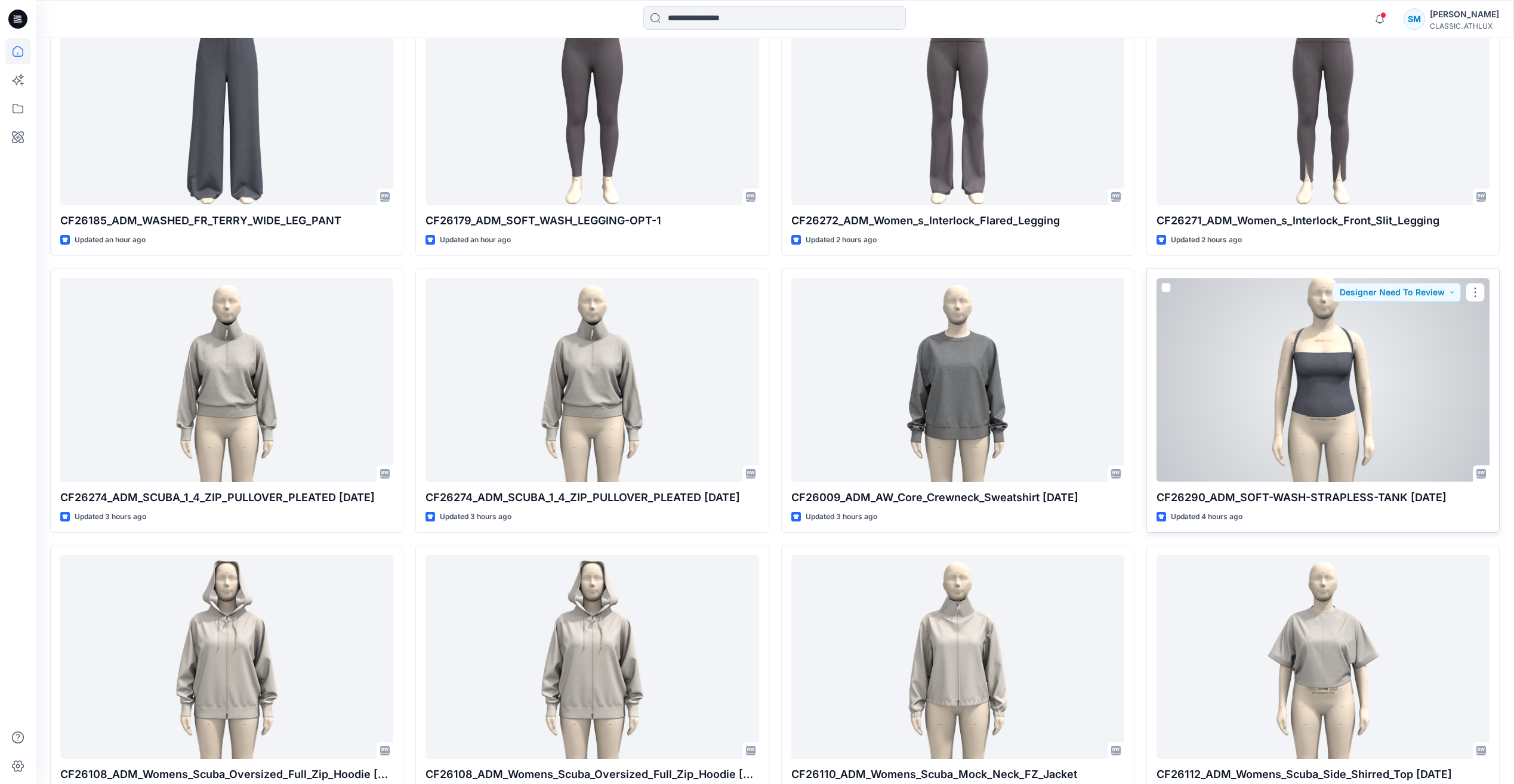
click at [1300, 429] on div at bounding box center [1324, 380] width 333 height 203
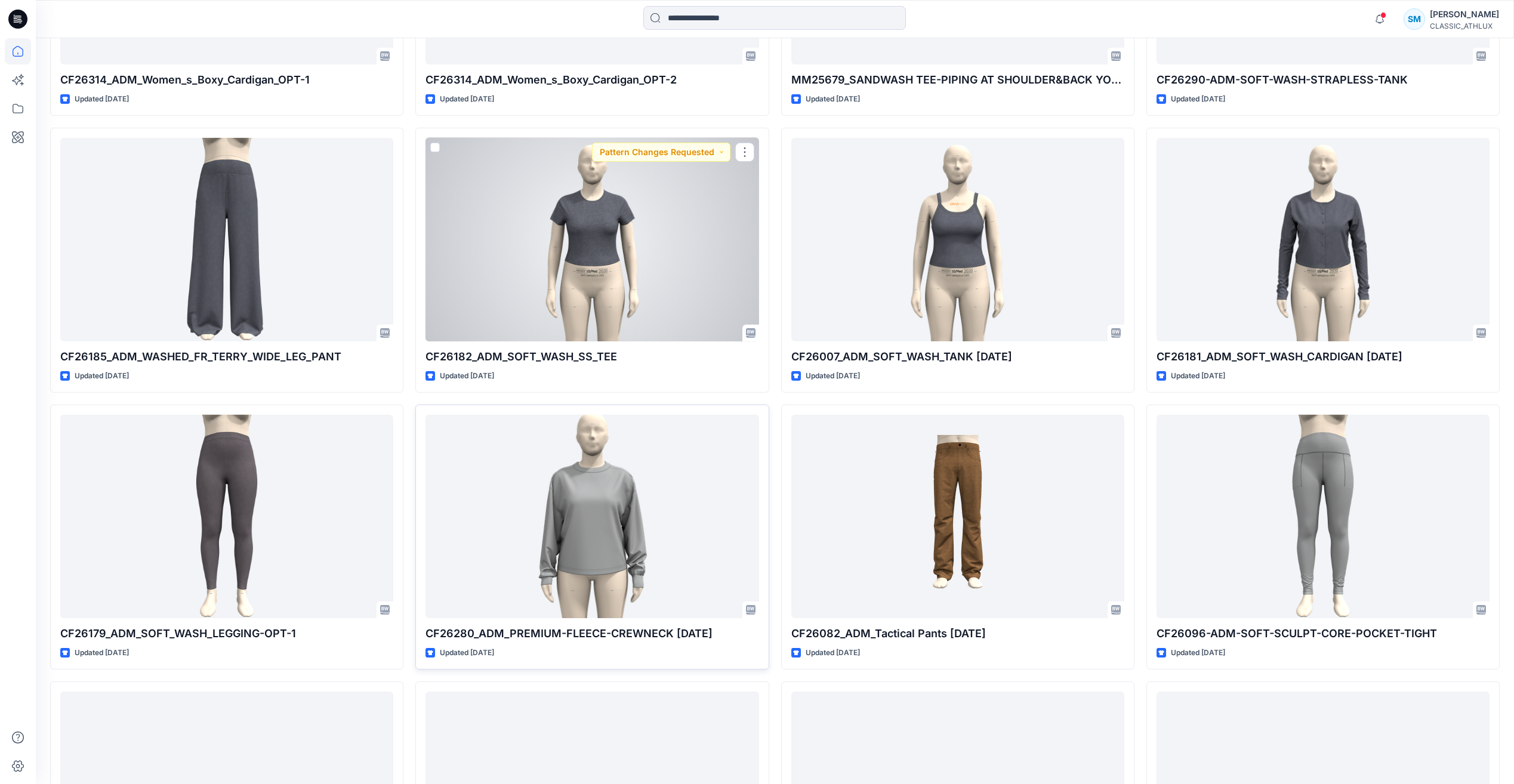
scroll to position [5131, 0]
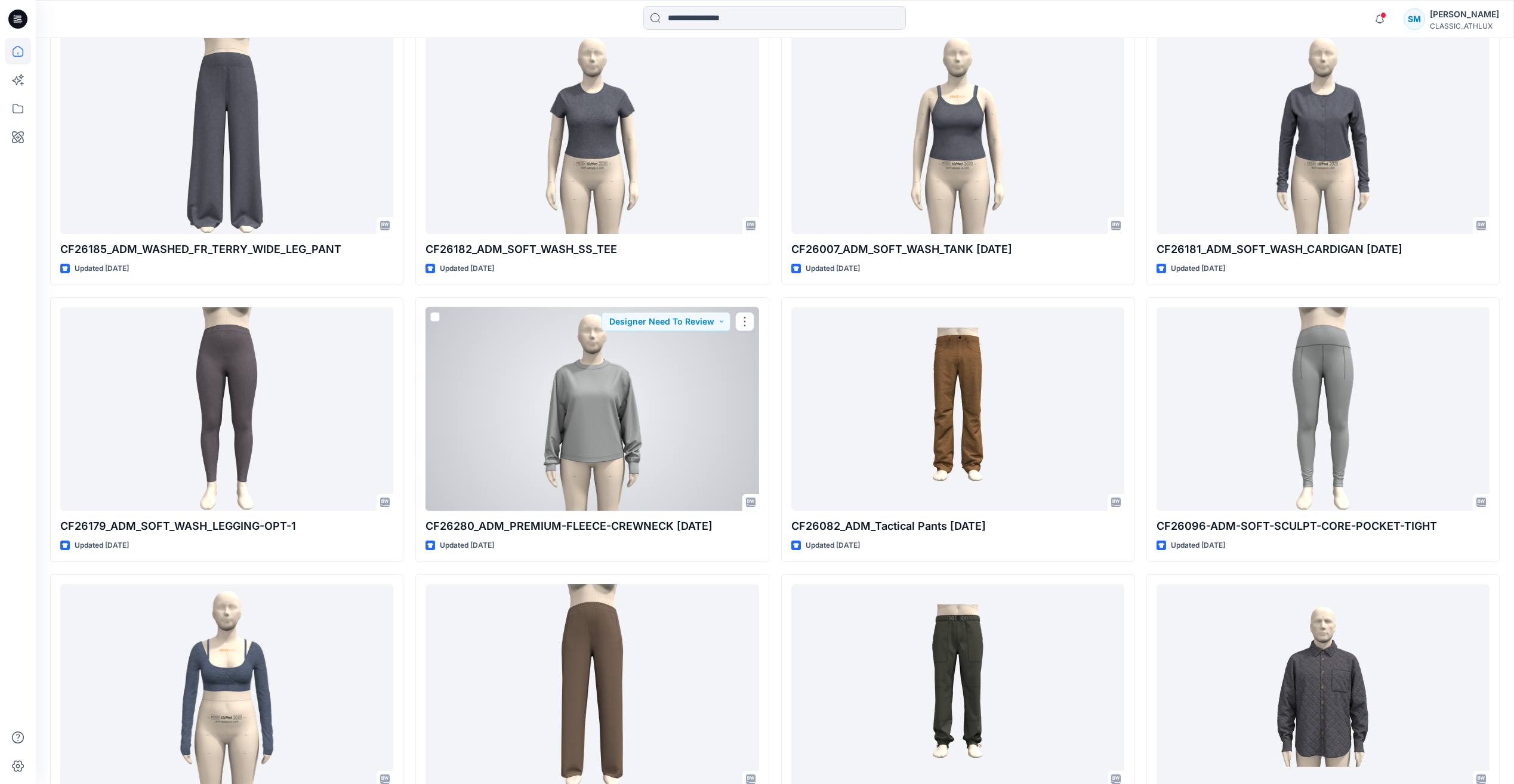
click at [650, 416] on div at bounding box center [592, 409] width 333 height 203
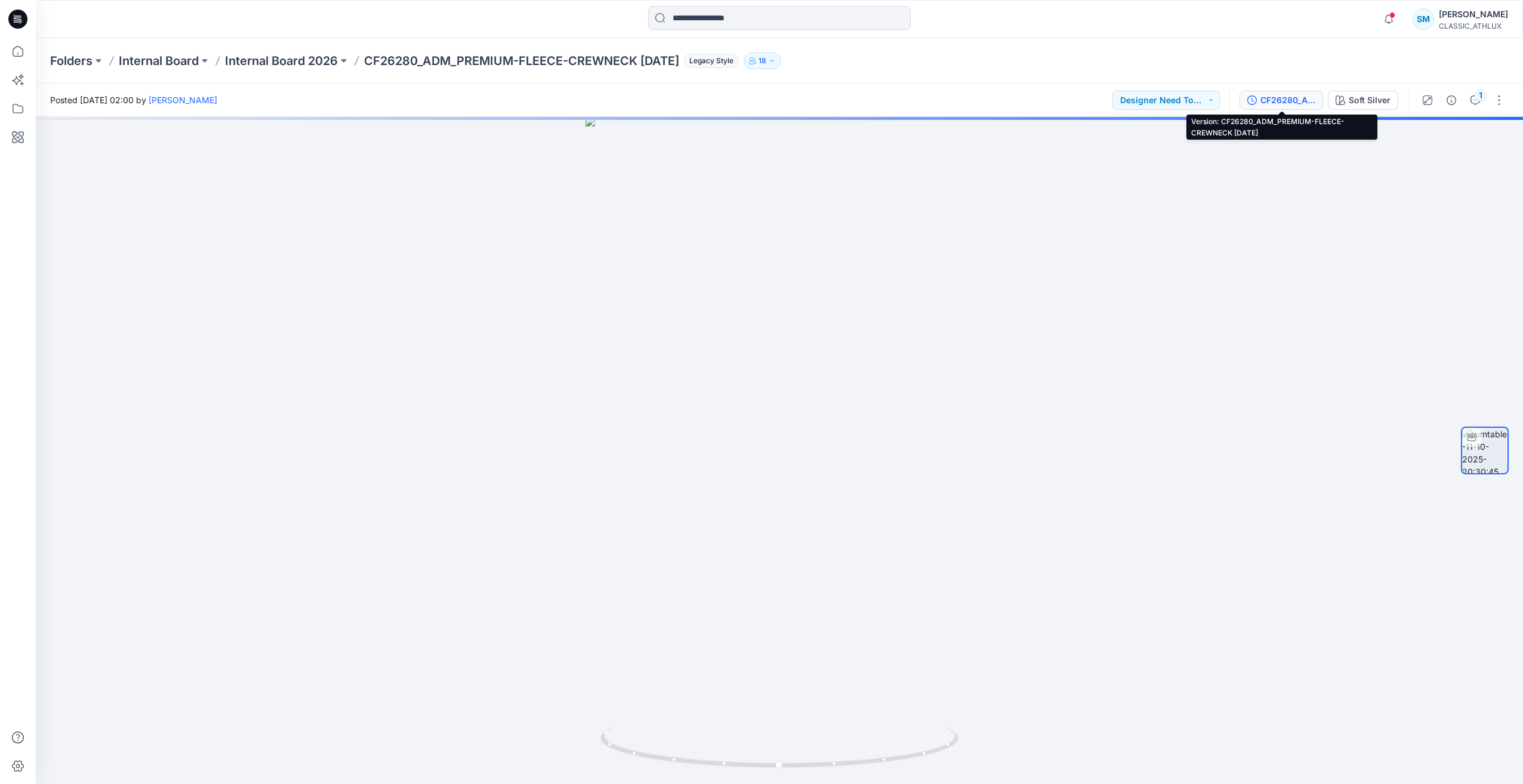
click at [1260, 98] on div "CF26280_ADM_PREMIUM-FLEECE-CREWNECK 11OCT25" at bounding box center [1287, 100] width 55 height 13
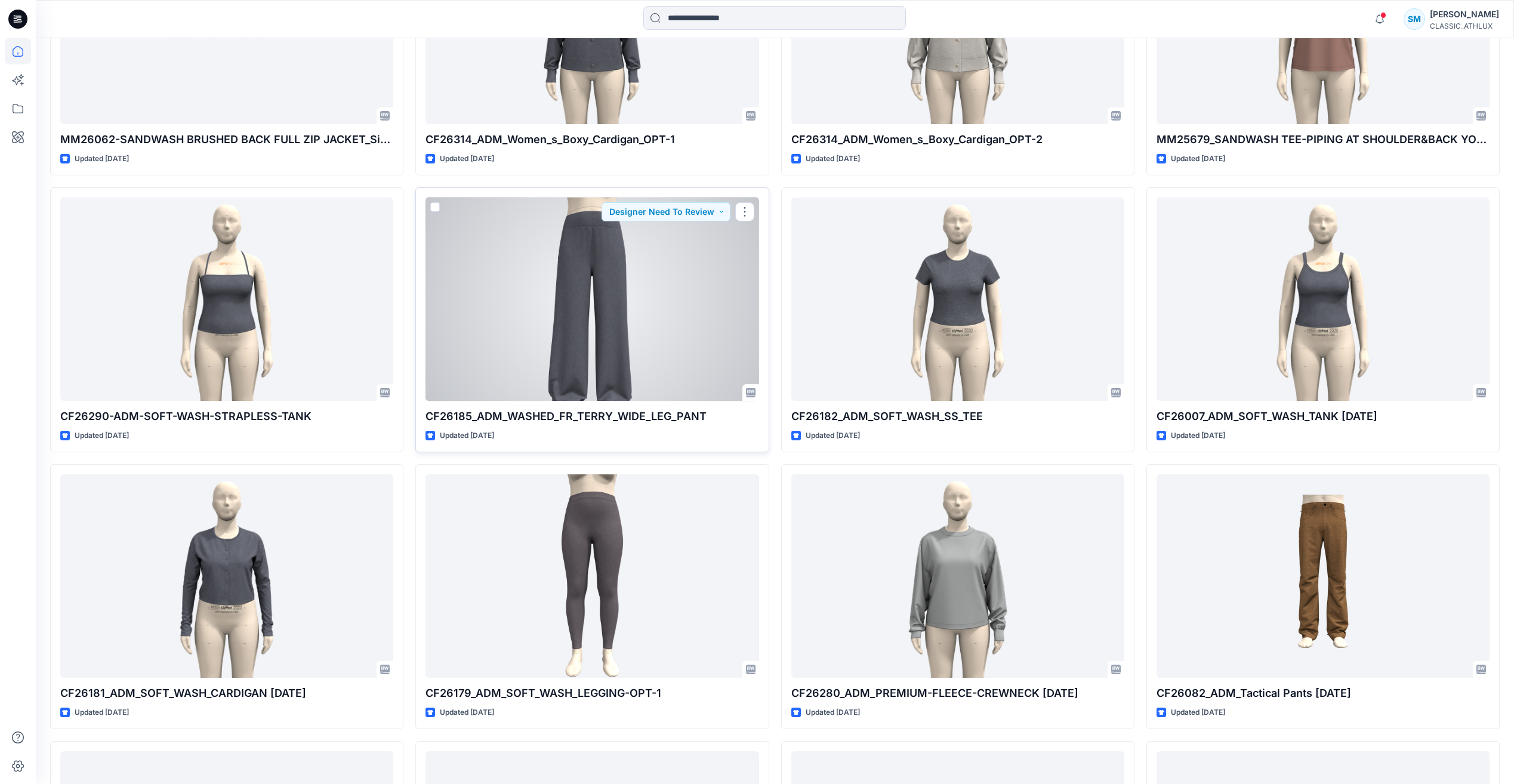
scroll to position [5032, 0]
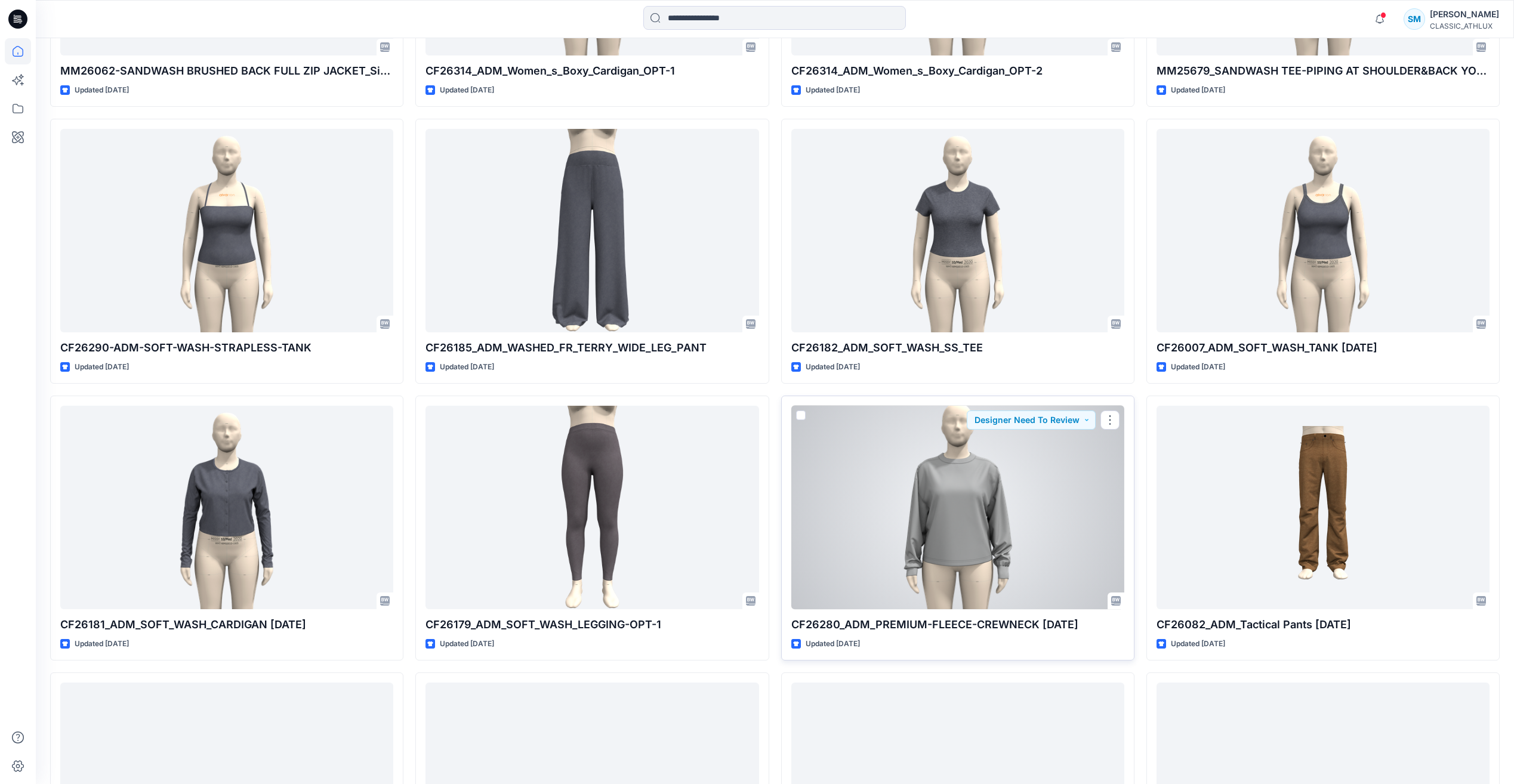
click at [870, 628] on p "CF26280_ADM_PREMIUM-FLEECE-CREWNECK 11OCT25" at bounding box center [958, 624] width 333 height 17
click at [897, 557] on div at bounding box center [958, 507] width 333 height 203
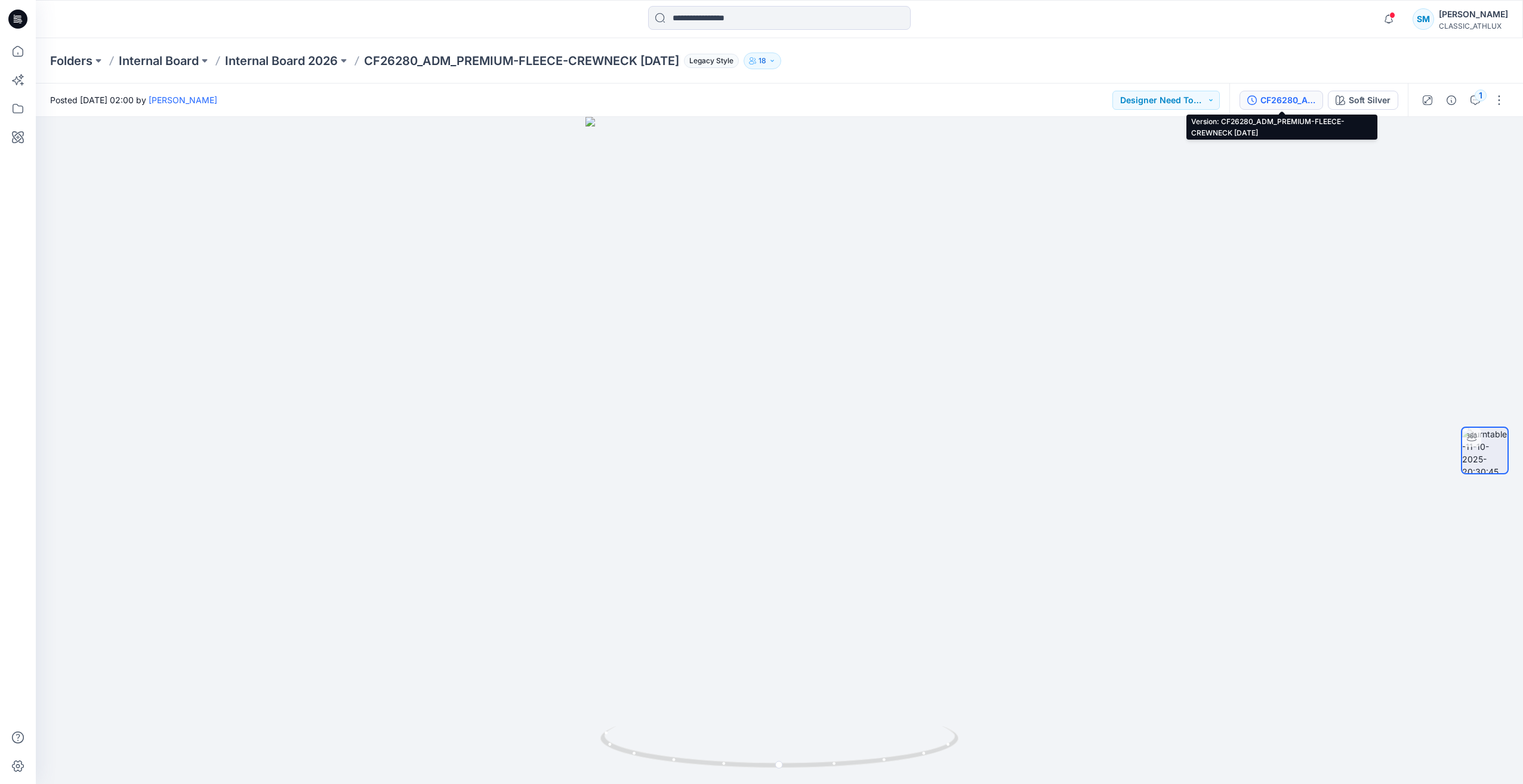
click at [1276, 108] on button "CF26280_ADM_PREMIUM-FLEECE-CREWNECK 11OCT25" at bounding box center [1281, 100] width 83 height 19
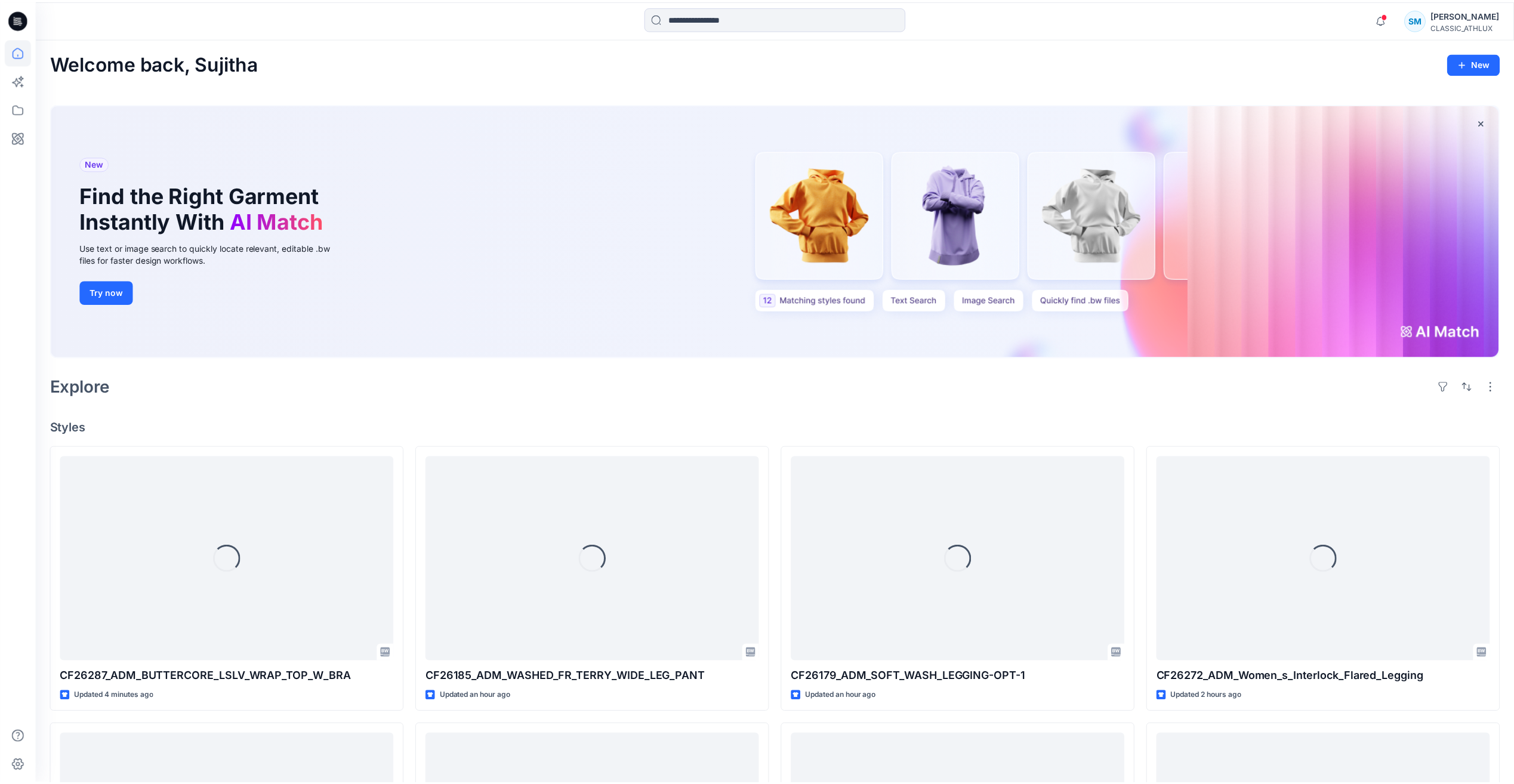
scroll to position [5032, 0]
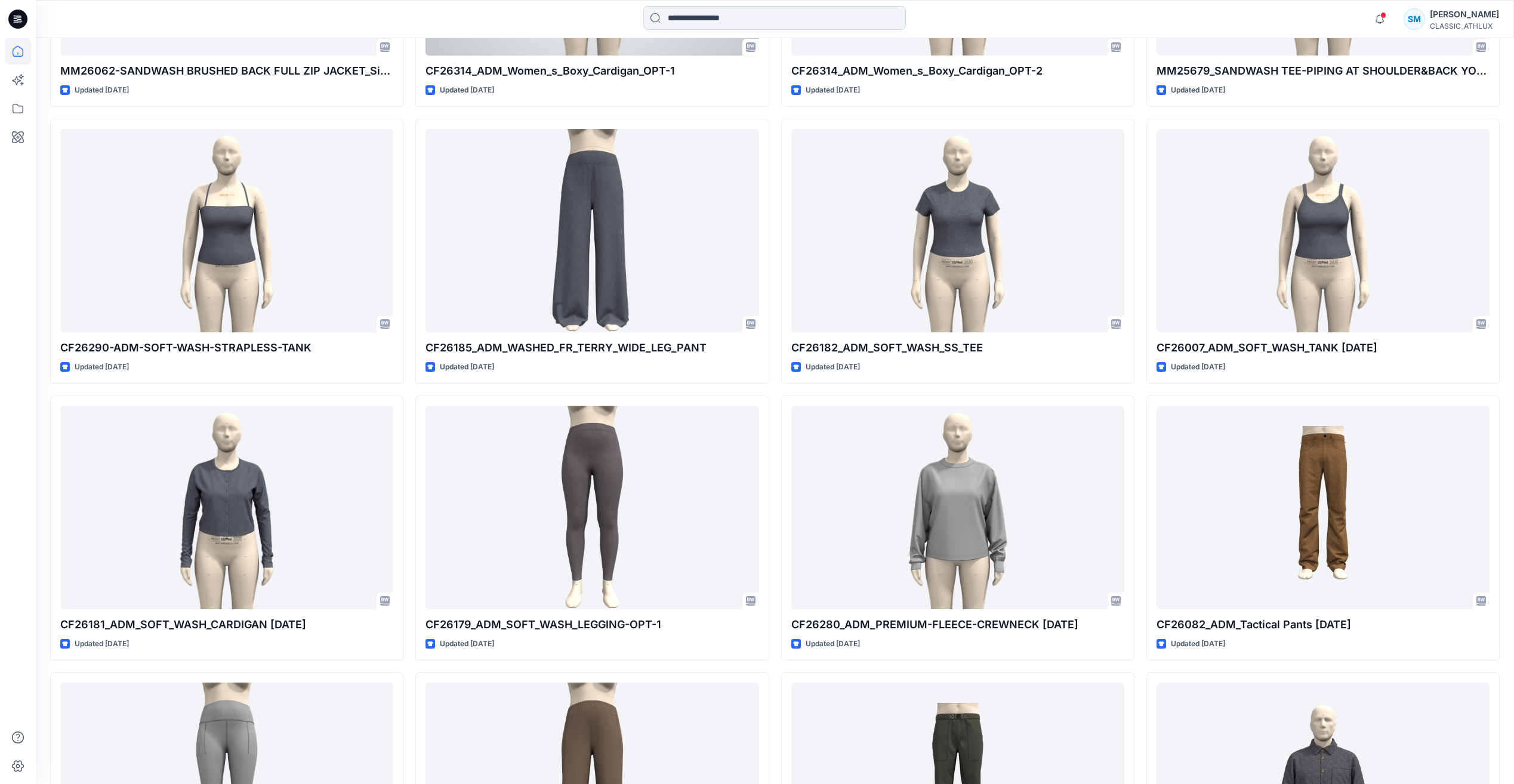
click at [680, 23] on input at bounding box center [775, 18] width 263 height 24
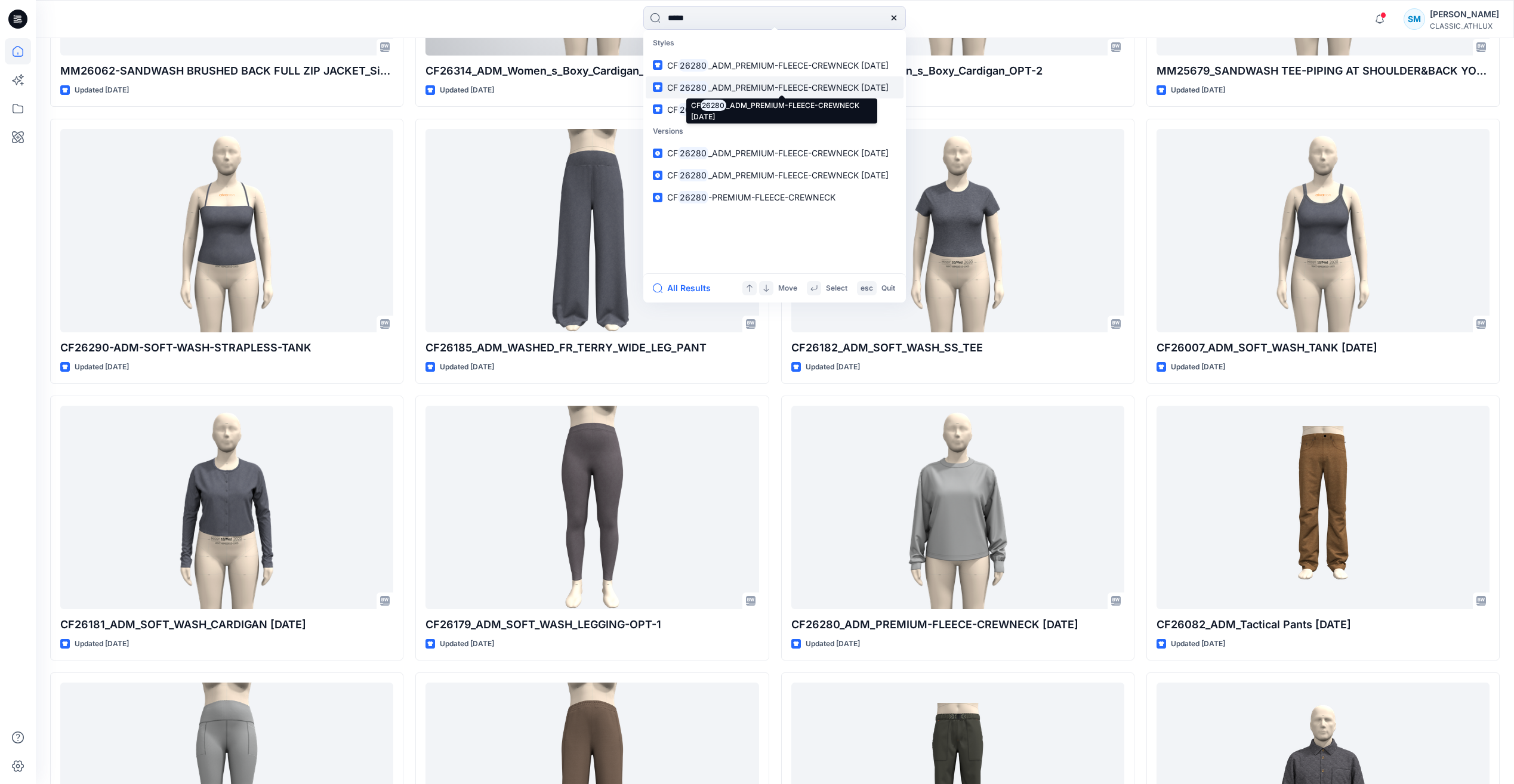
type input "*****"
click at [757, 88] on span "_ADM_PREMIUM-FLEECE-CREWNECK 11OCT25" at bounding box center [799, 87] width 180 height 10
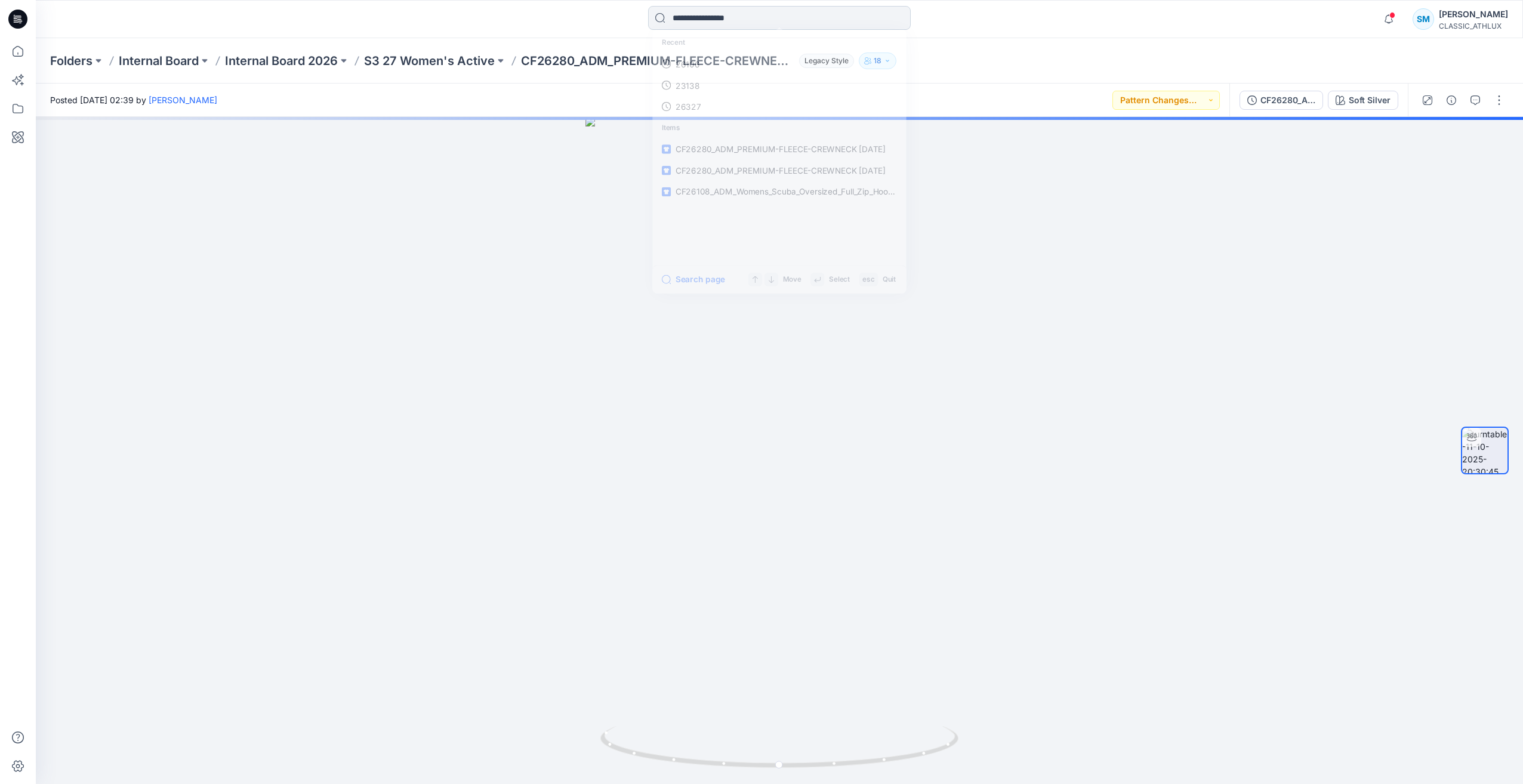
click at [742, 15] on input at bounding box center [779, 18] width 263 height 24
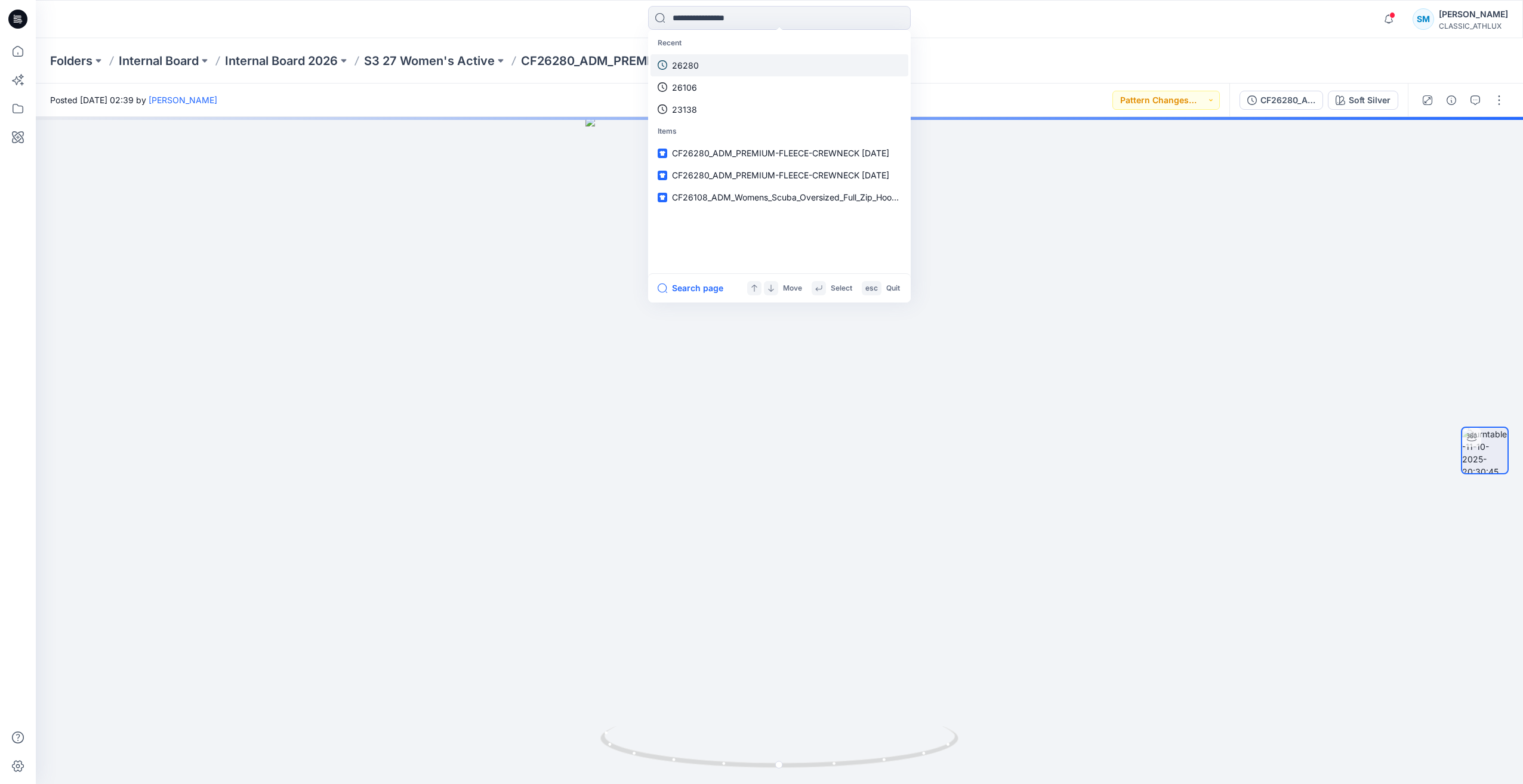
click at [696, 58] on link "26280" at bounding box center [779, 65] width 258 height 22
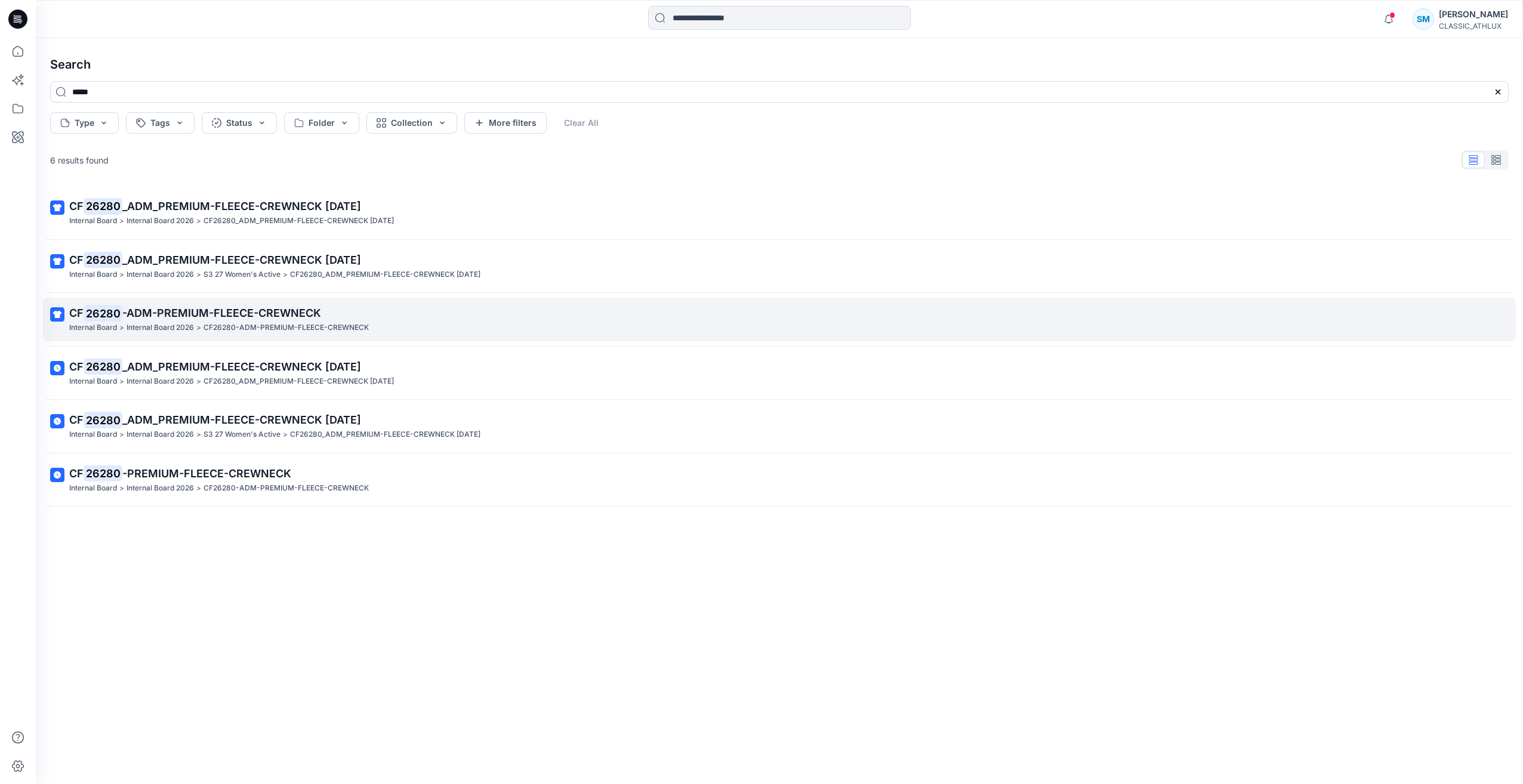
click at [192, 318] on span "-ADM-PREMIUM-FLEECE-CREWNECK" at bounding box center [221, 313] width 198 height 13
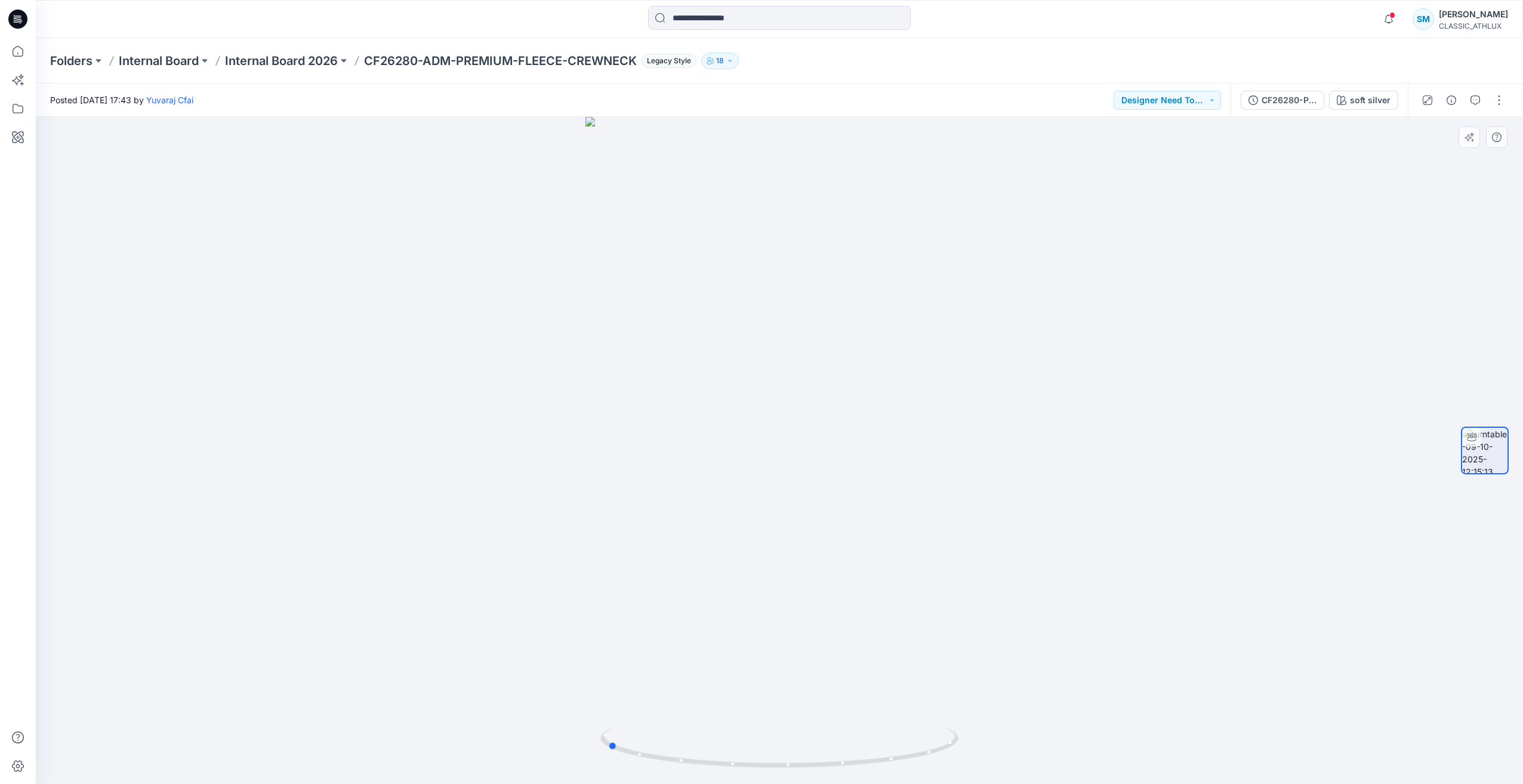
drag, startPoint x: 723, startPoint y: 770, endPoint x: 542, endPoint y: 707, distance: 191.7
click at [549, 710] on div at bounding box center [779, 450] width 1487 height 667
click at [12, 16] on icon at bounding box center [18, 19] width 19 height 19
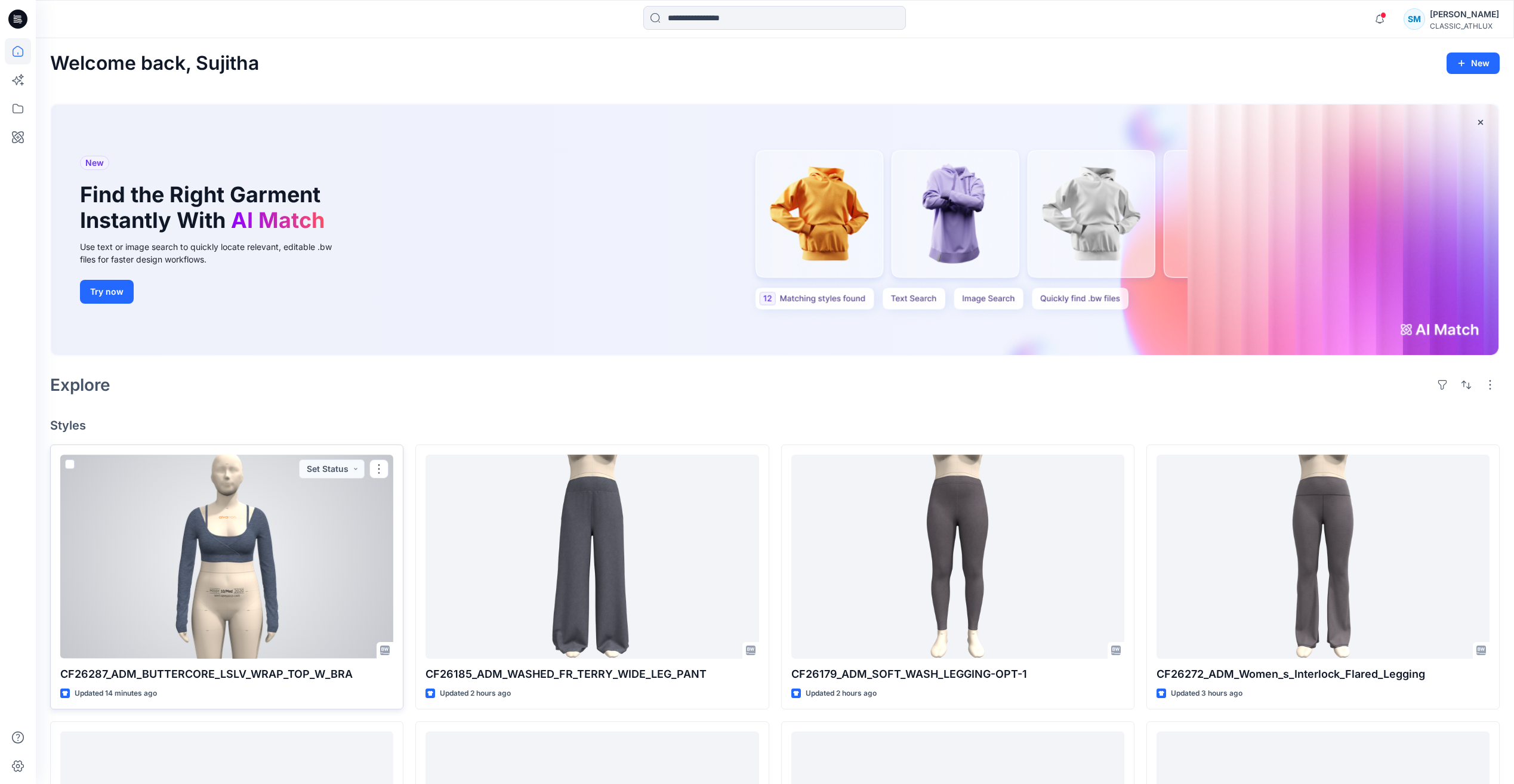
click at [316, 545] on div at bounding box center [227, 556] width 333 height 203
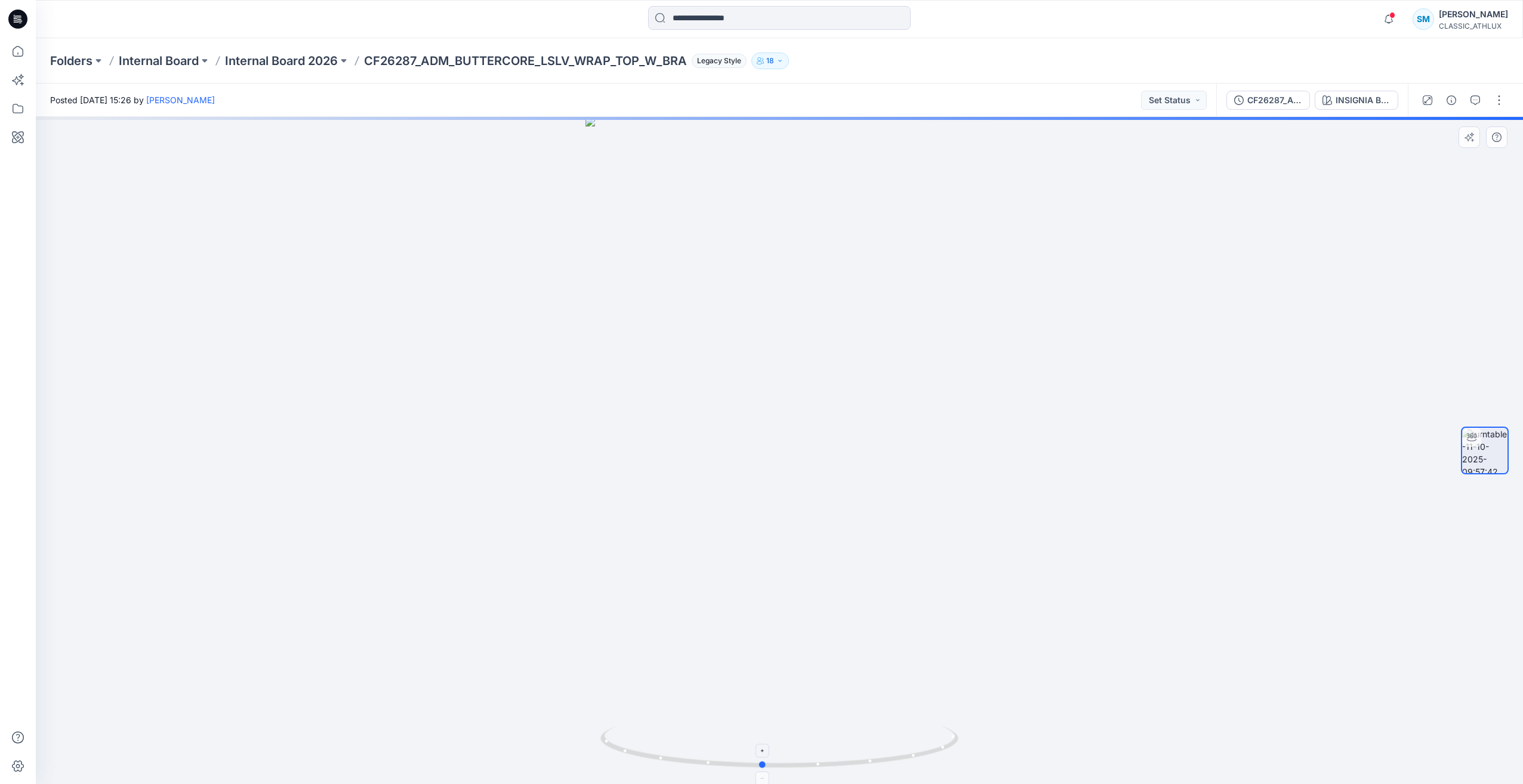
drag, startPoint x: 849, startPoint y: 766, endPoint x: 831, endPoint y: 768, distance: 18.1
click at [831, 768] on icon at bounding box center [780, 748] width 361 height 45
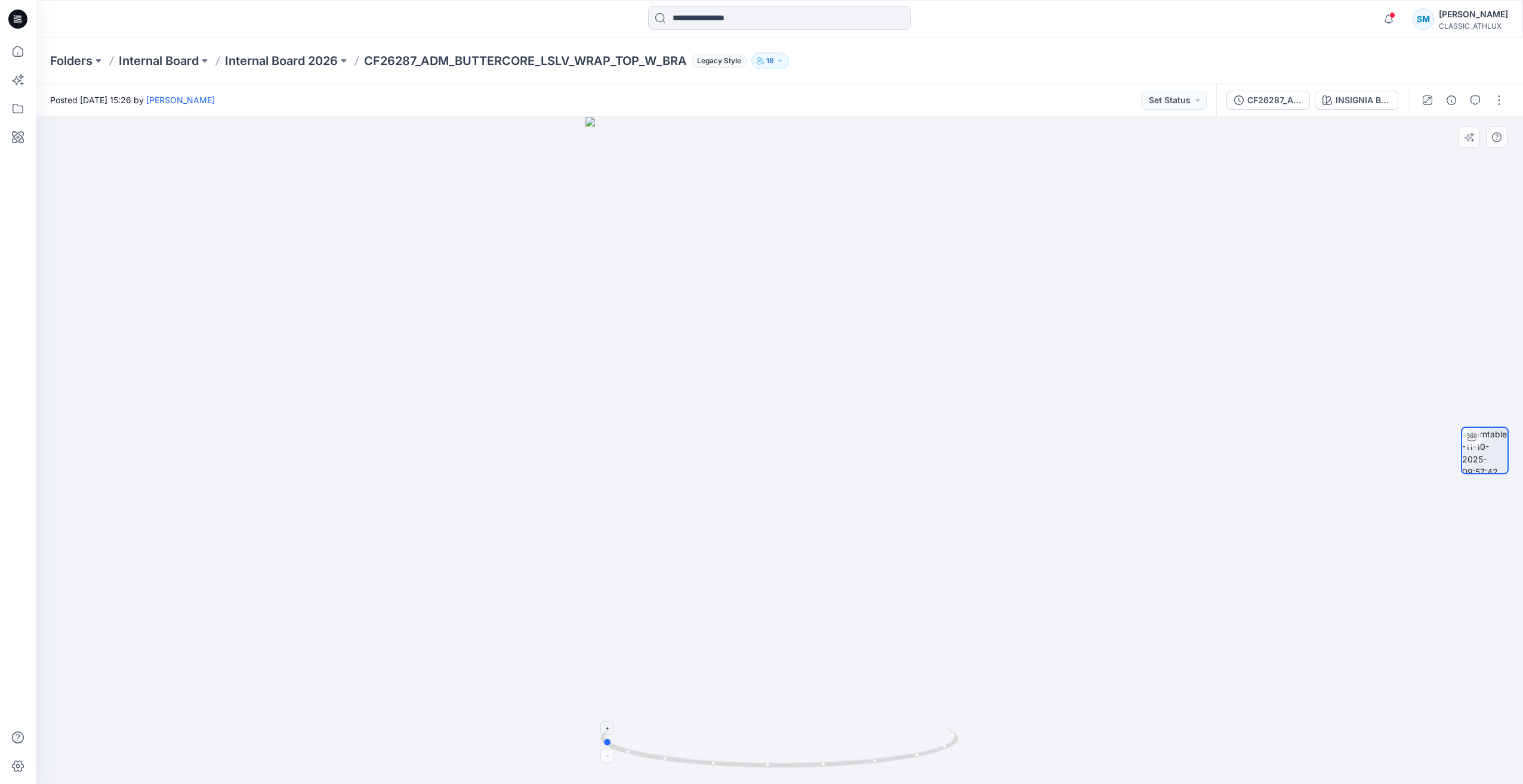
drag, startPoint x: 831, startPoint y: 768, endPoint x: 671, endPoint y: 749, distance: 161.1
click at [671, 749] on icon at bounding box center [780, 748] width 361 height 45
click at [1291, 102] on div "CF26287_ADM_BUTTERCORE_LSLV_WRAP_TOP_W_BRA" at bounding box center [1274, 100] width 55 height 13
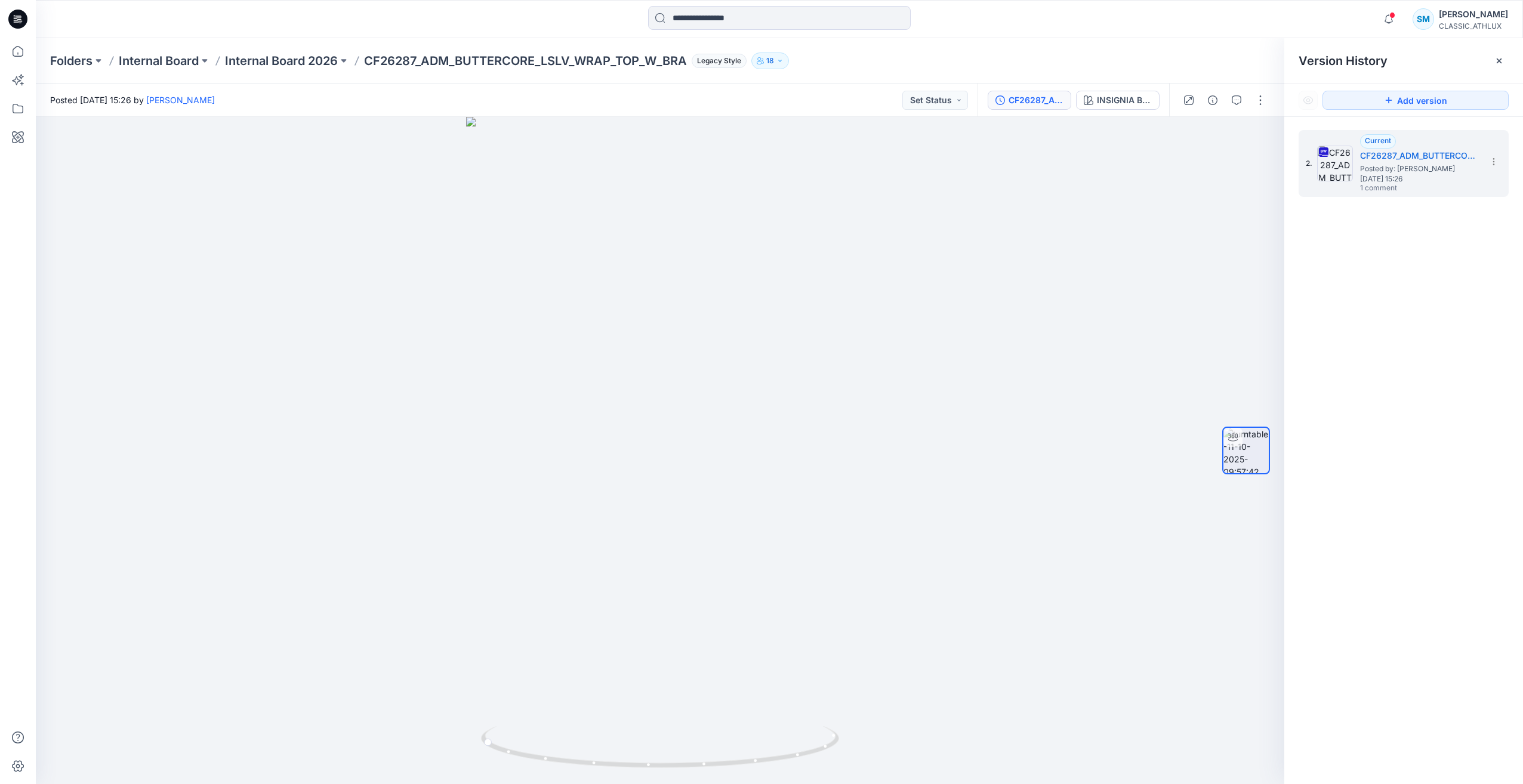
click at [1342, 254] on div "2. Current CF26287_ADM_BUTTERCORE_LSLV_WRAP_TOP_W_BRA Posted by: Sujitha Mathav…" at bounding box center [1403, 459] width 238 height 684
click at [1249, 109] on div at bounding box center [1224, 100] width 110 height 33
click at [1240, 103] on icon "button" at bounding box center [1237, 100] width 9 height 9
click at [12, 19] on icon at bounding box center [18, 19] width 19 height 19
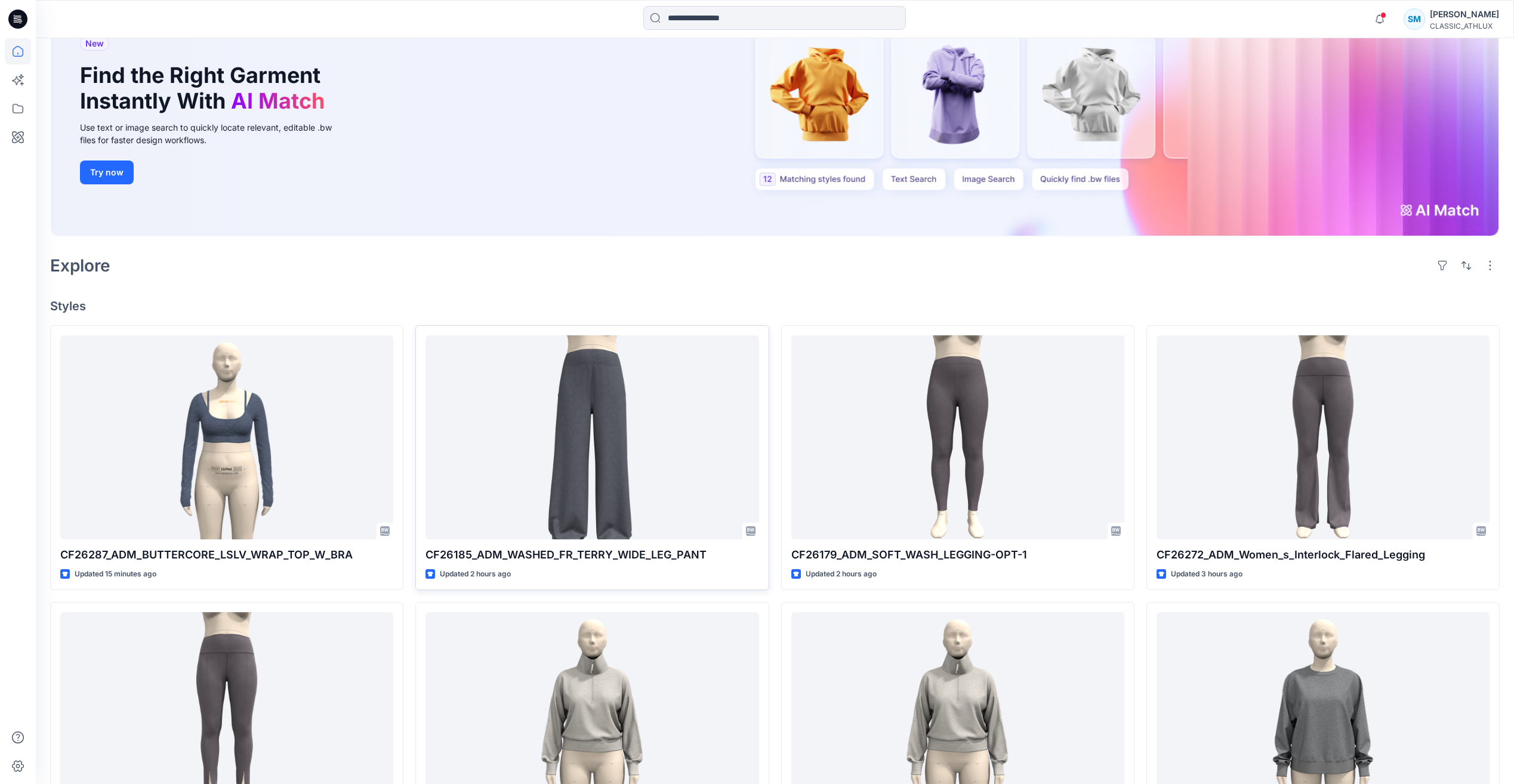
scroll to position [238, 0]
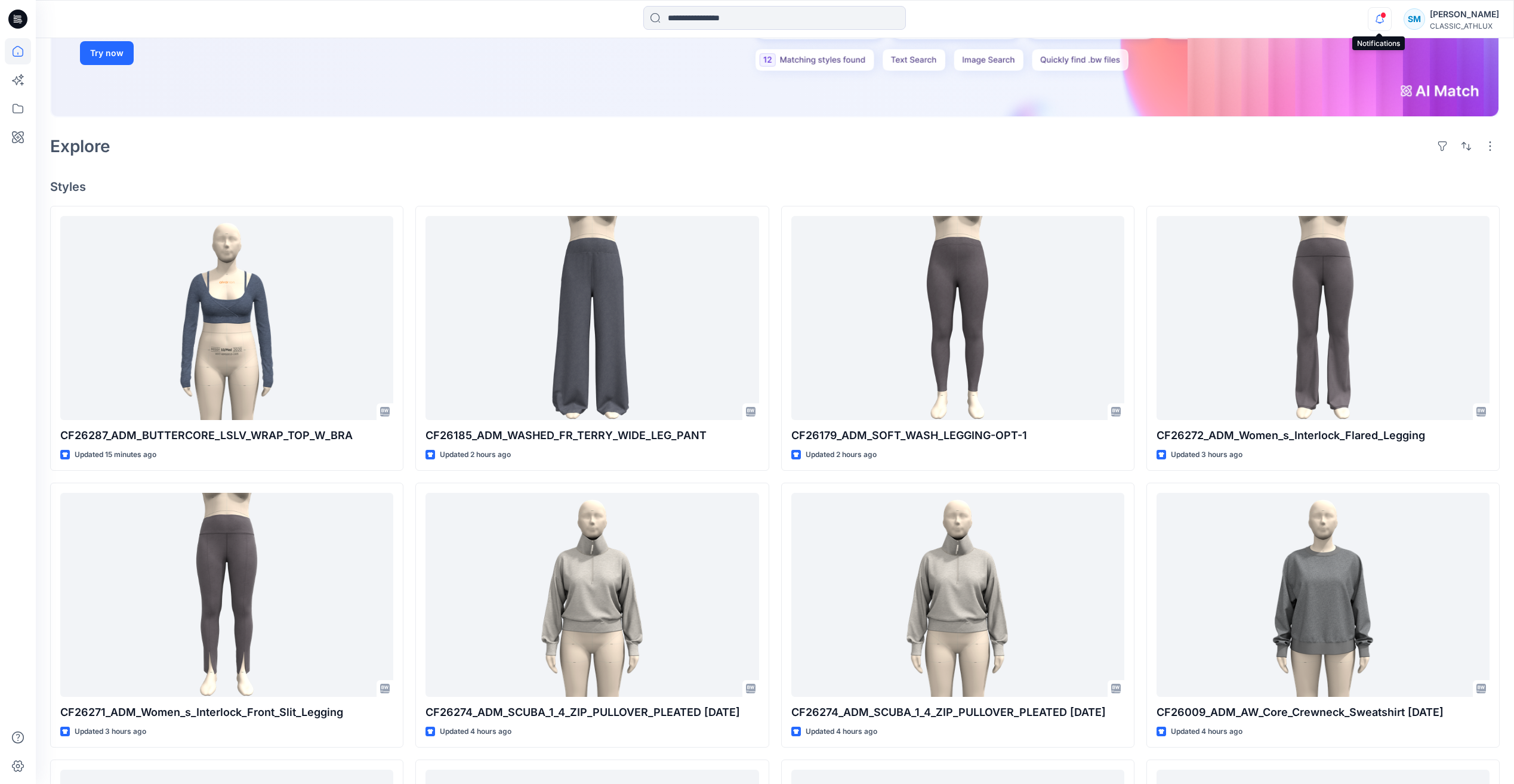
click at [1374, 19] on icon "button" at bounding box center [1379, 19] width 22 height 24
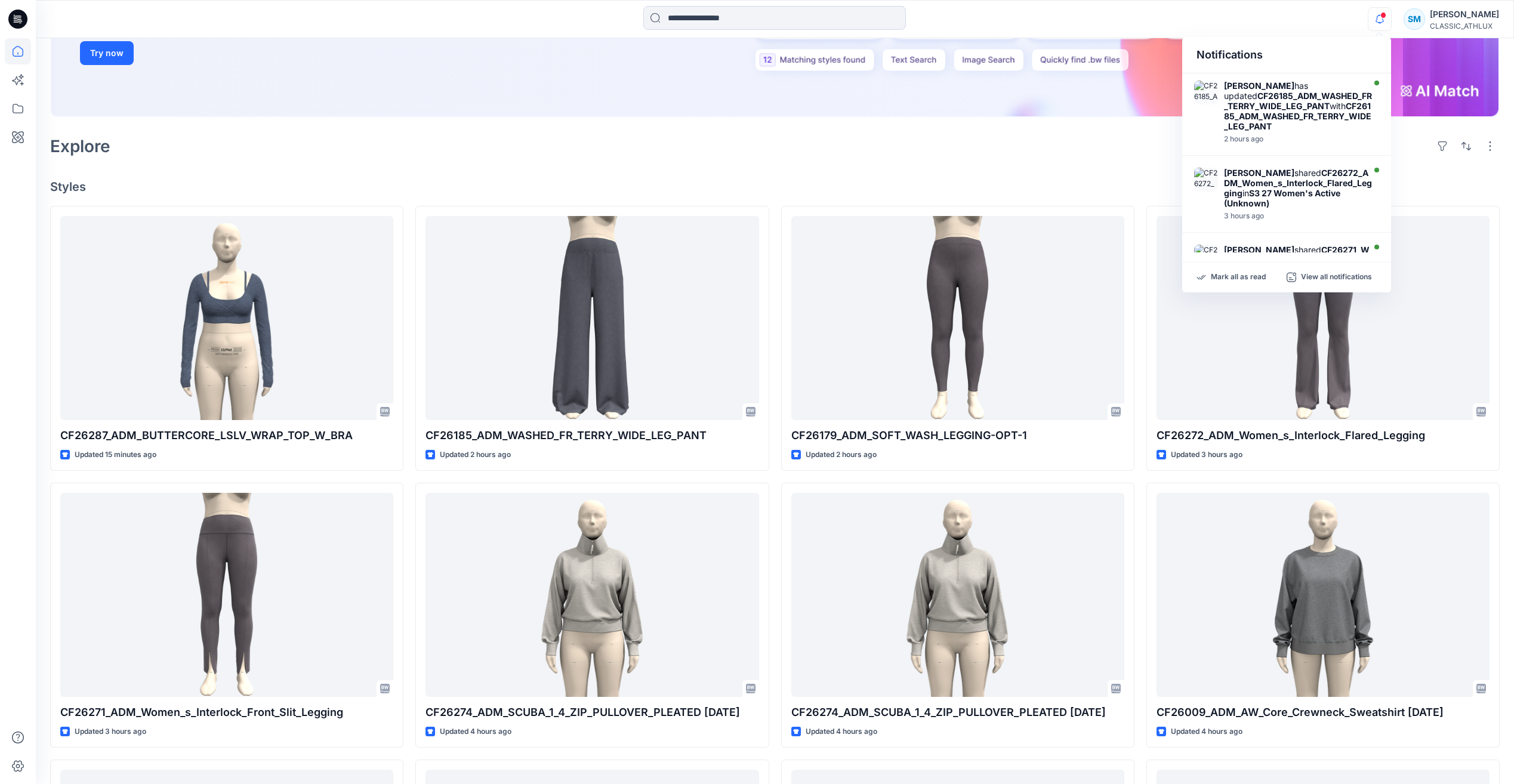
click at [1072, 150] on div "Explore" at bounding box center [775, 146] width 1450 height 28
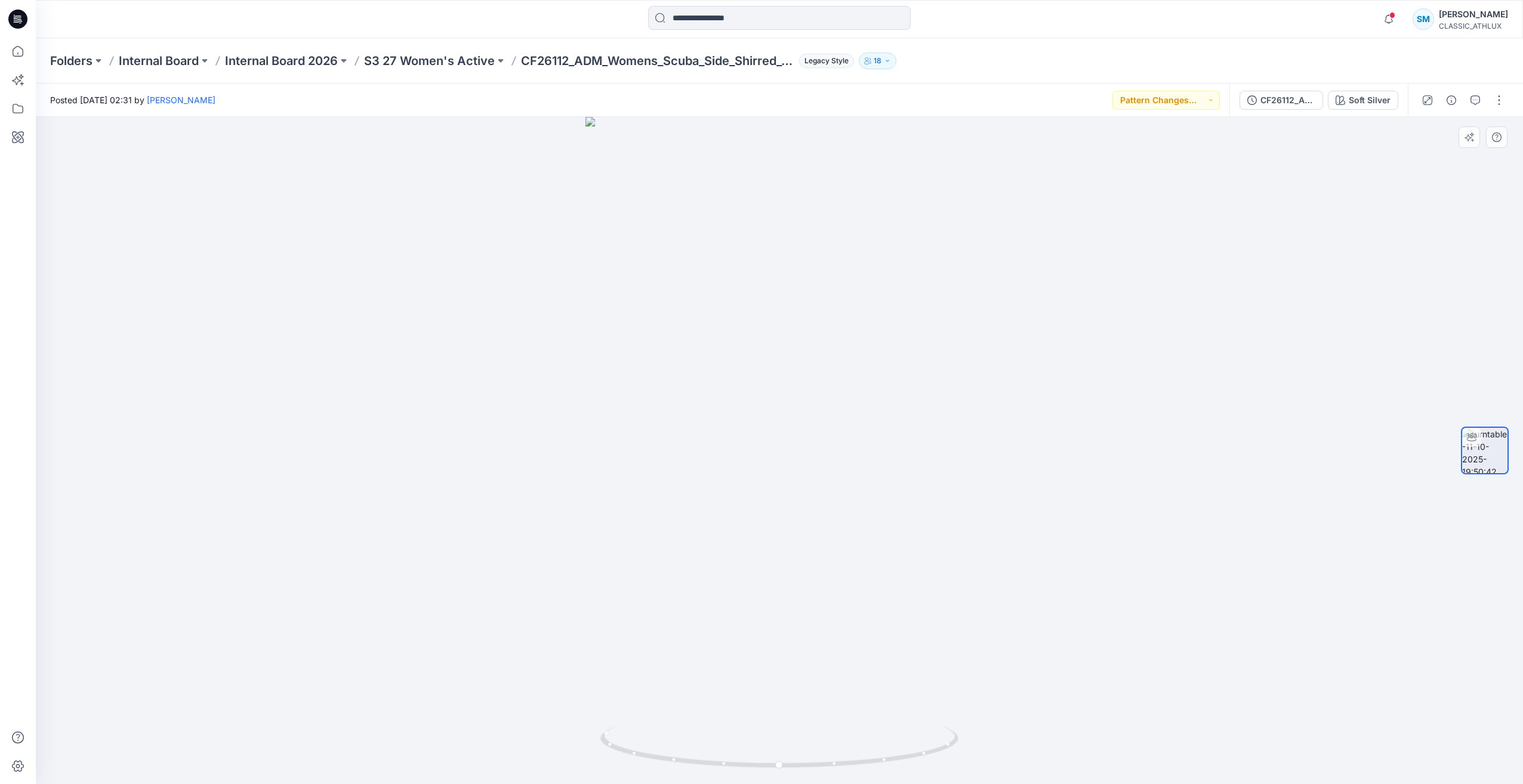
click at [1013, 729] on div at bounding box center [779, 450] width 1487 height 667
click at [1096, 459] on div at bounding box center [779, 450] width 1487 height 667
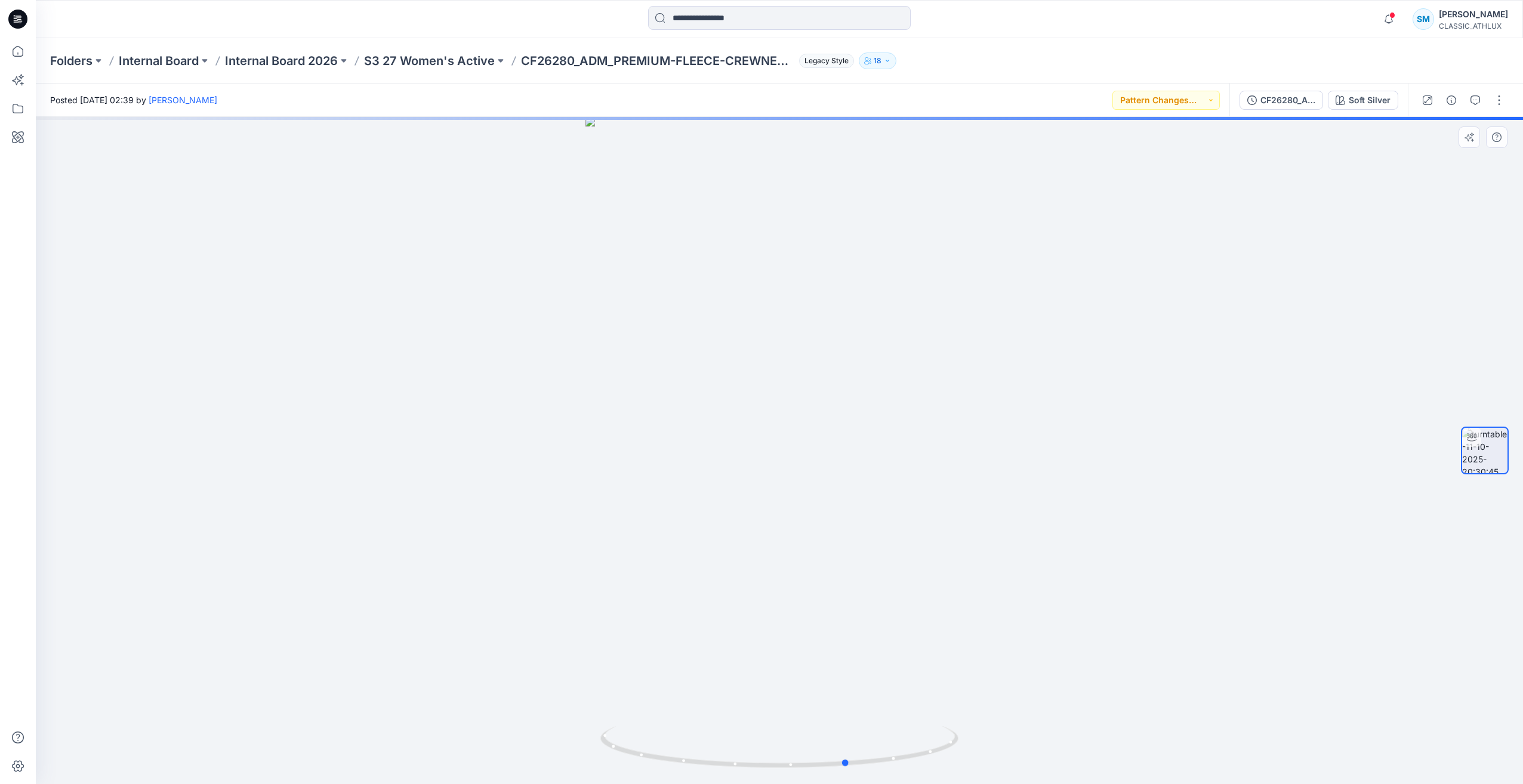
drag, startPoint x: 763, startPoint y: 770, endPoint x: 901, endPoint y: 690, distance: 159.5
click at [832, 770] on img at bounding box center [779, 754] width 358 height 58
click at [1264, 108] on button "CF26280_ADM_PREMIUM-FLEECE-CREWNECK 11OCT25" at bounding box center [1281, 100] width 83 height 19
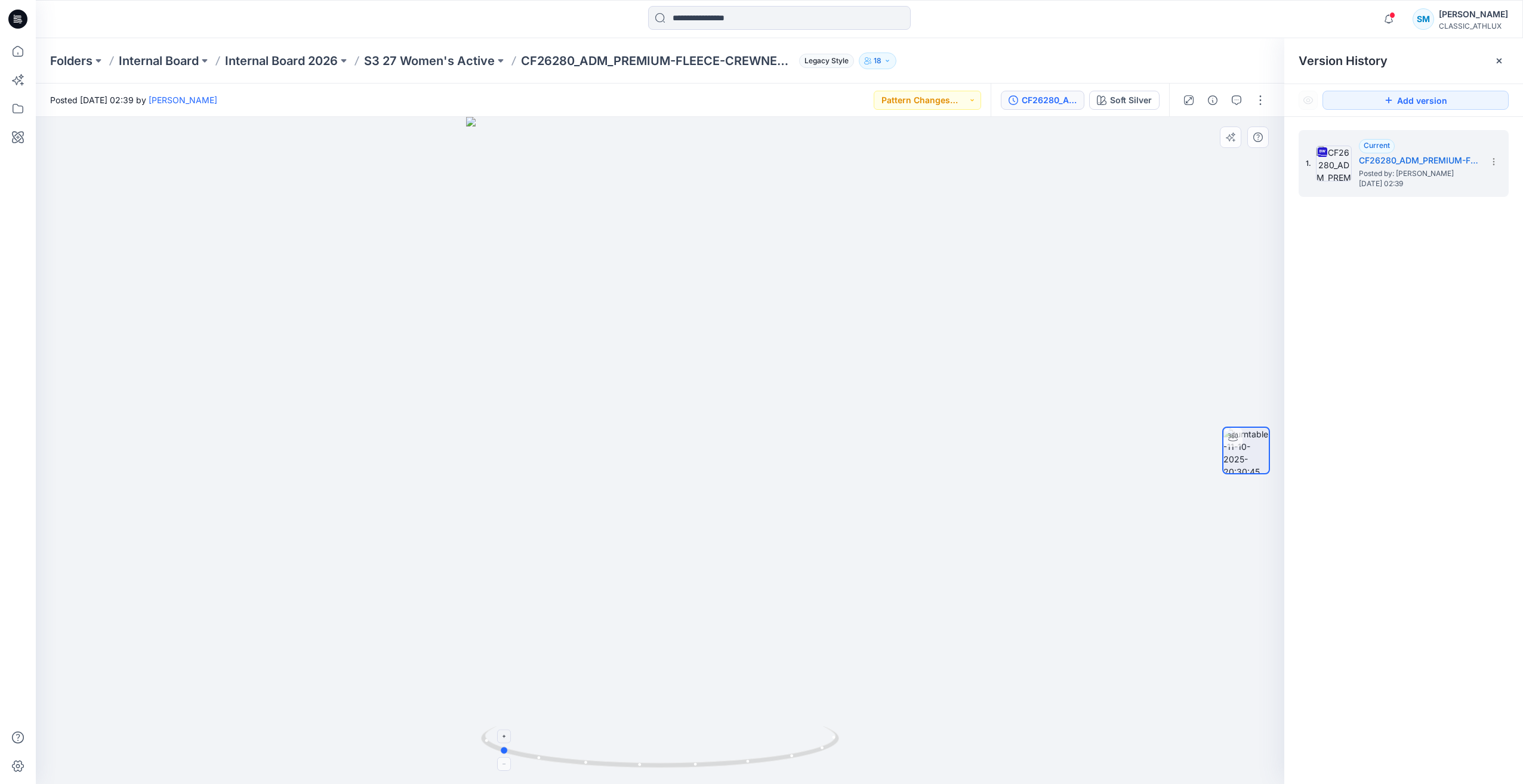
drag, startPoint x: 671, startPoint y: 766, endPoint x: 799, endPoint y: 765, distance: 128.0
click at [799, 765] on icon at bounding box center [661, 748] width 361 height 45
